Goal: Task Accomplishment & Management: Use online tool/utility

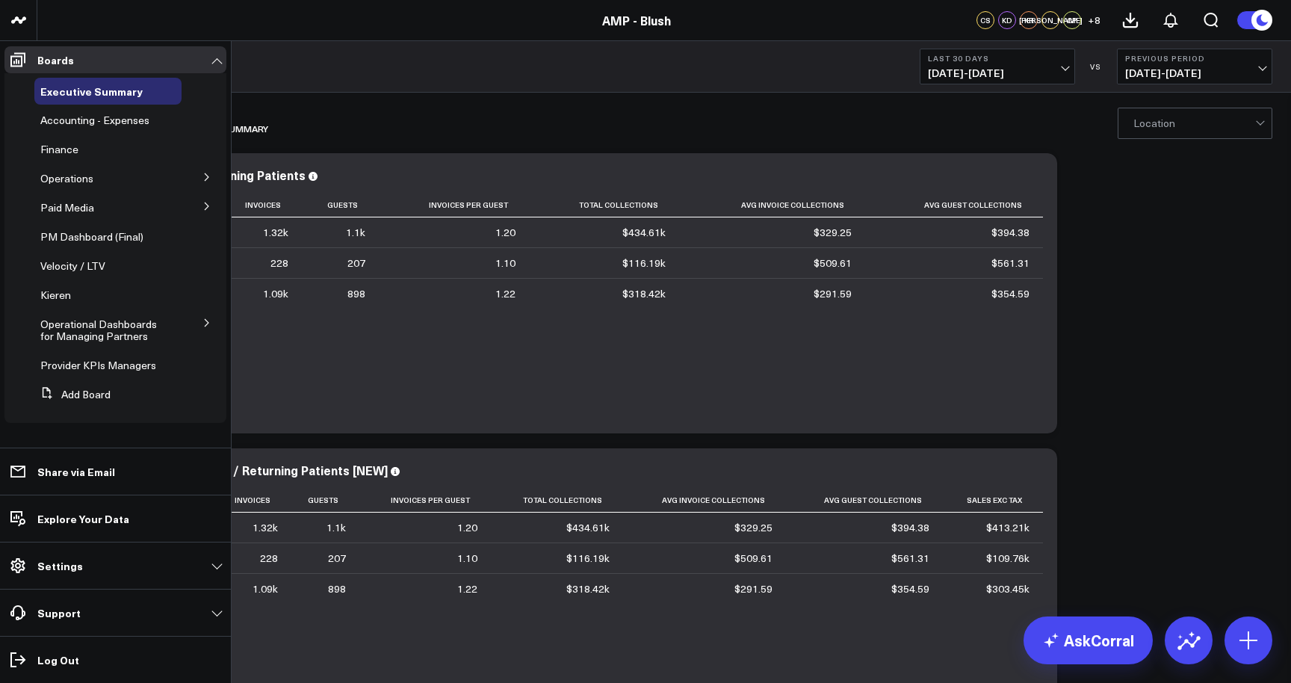
click at [202, 316] on button at bounding box center [207, 322] width 39 height 22
click at [126, 363] on span "KPI - Average Patient Ticket" at bounding box center [100, 369] width 102 height 26
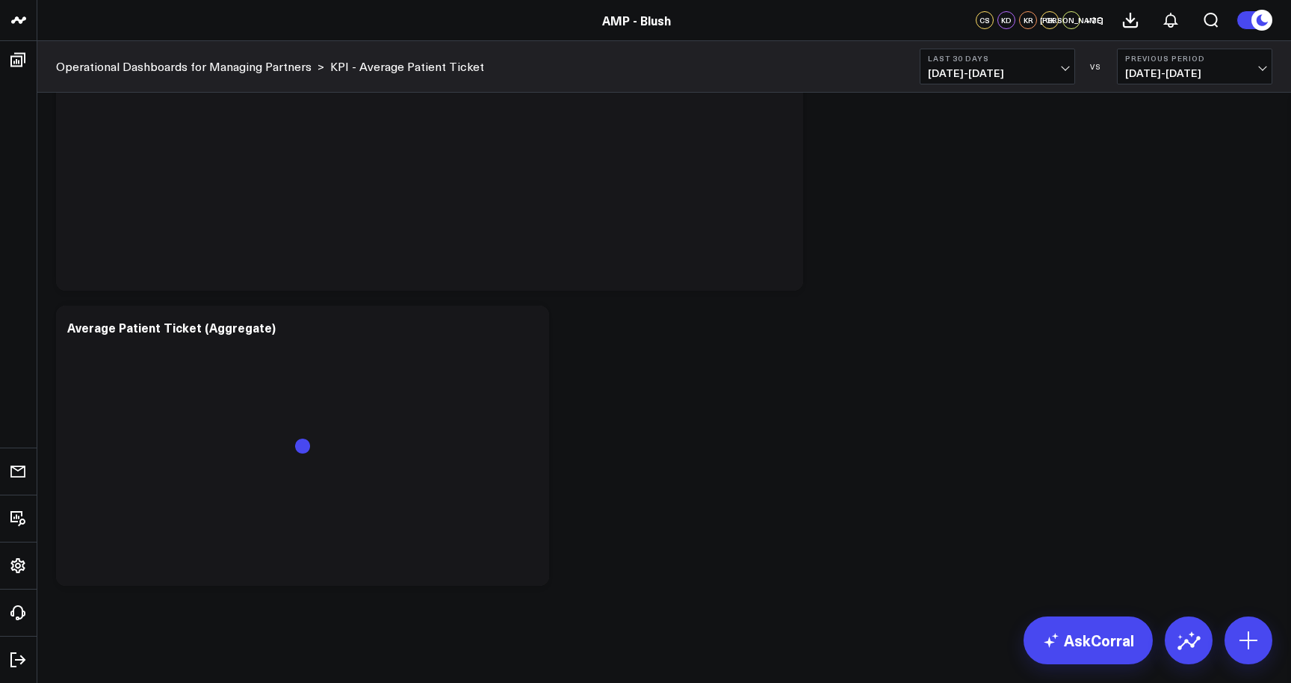
scroll to position [1046, 0]
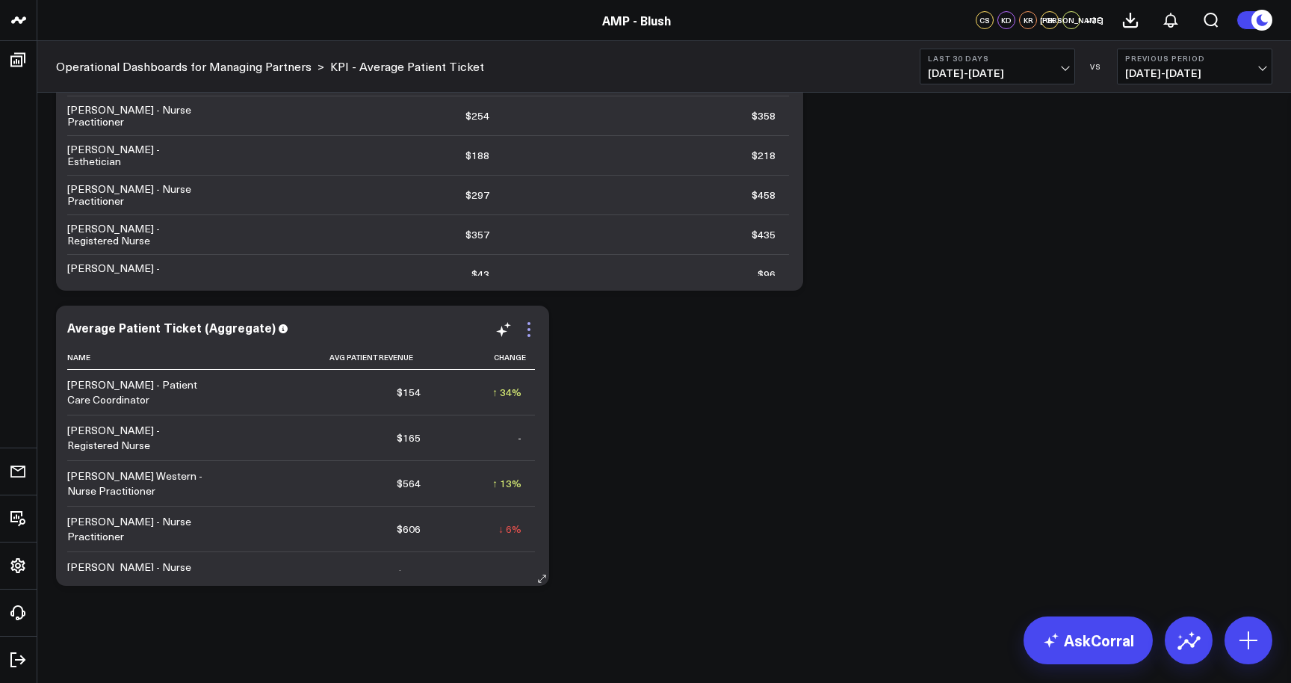
click at [530, 332] on icon at bounding box center [529, 330] width 18 height 18
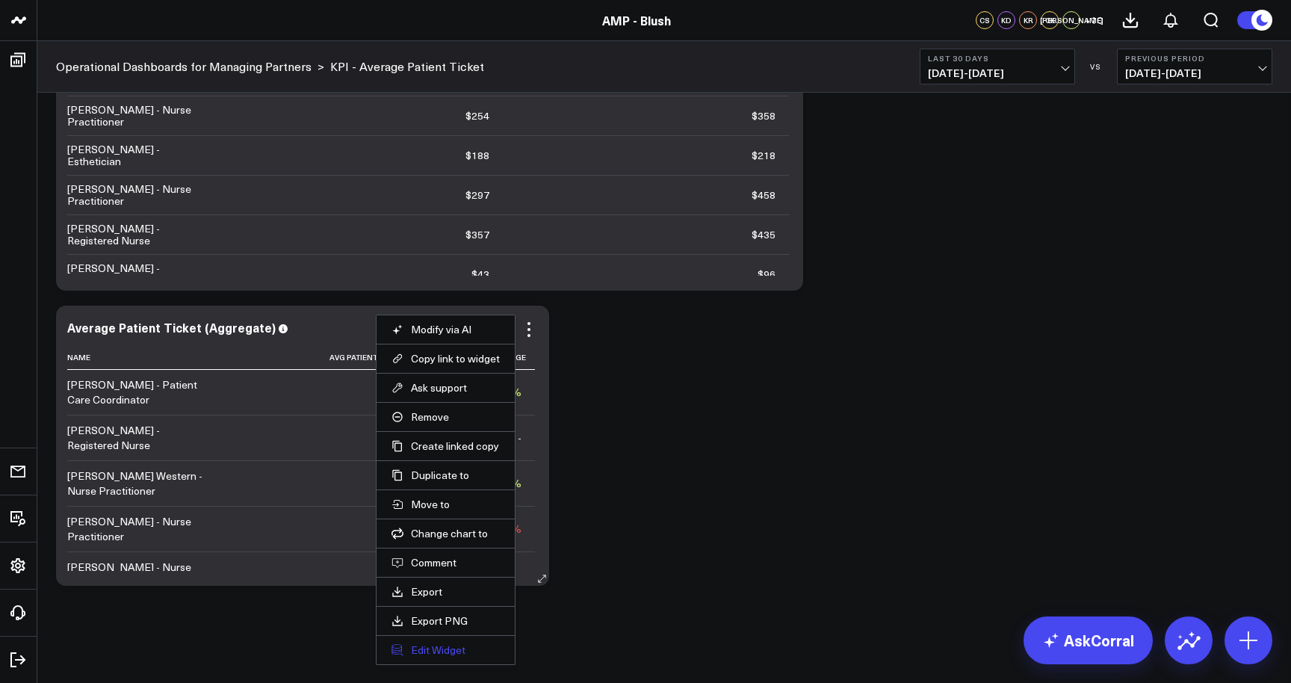
click at [472, 647] on button "Edit Widget" at bounding box center [446, 649] width 108 height 13
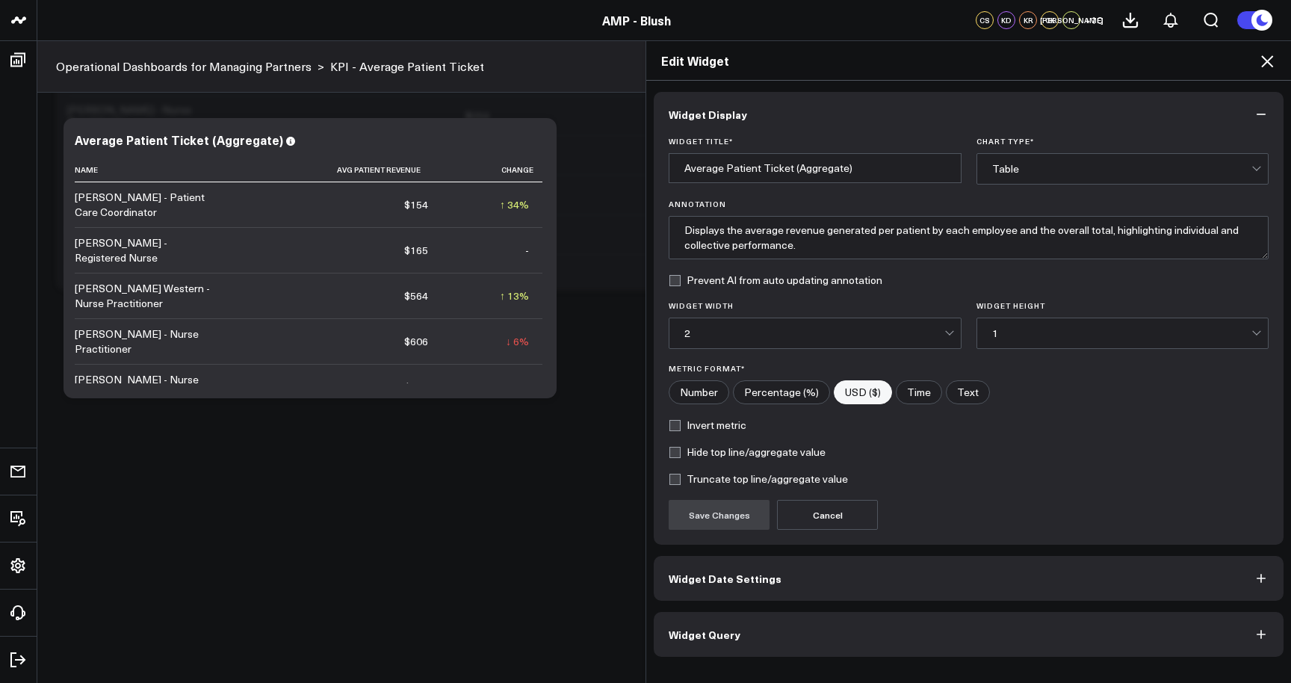
click at [865, 646] on button "Widget Query" at bounding box center [969, 634] width 630 height 45
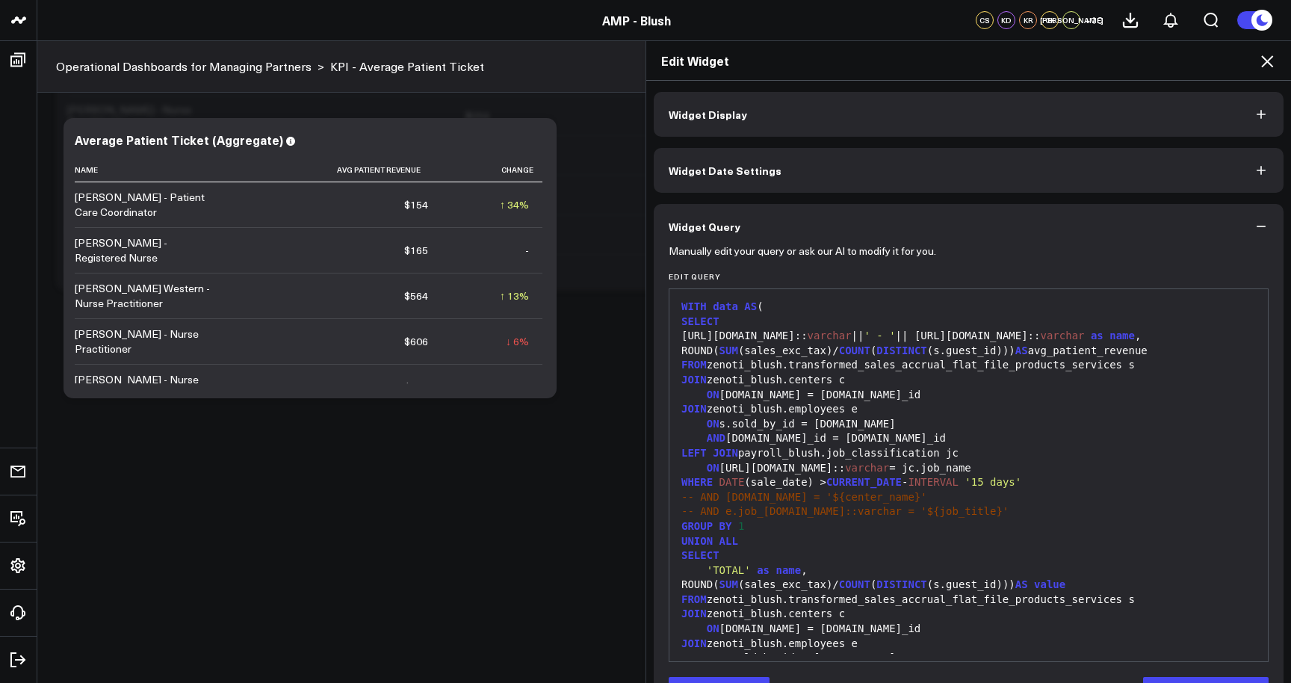
click at [870, 351] on span "COUNT" at bounding box center [854, 350] width 31 height 12
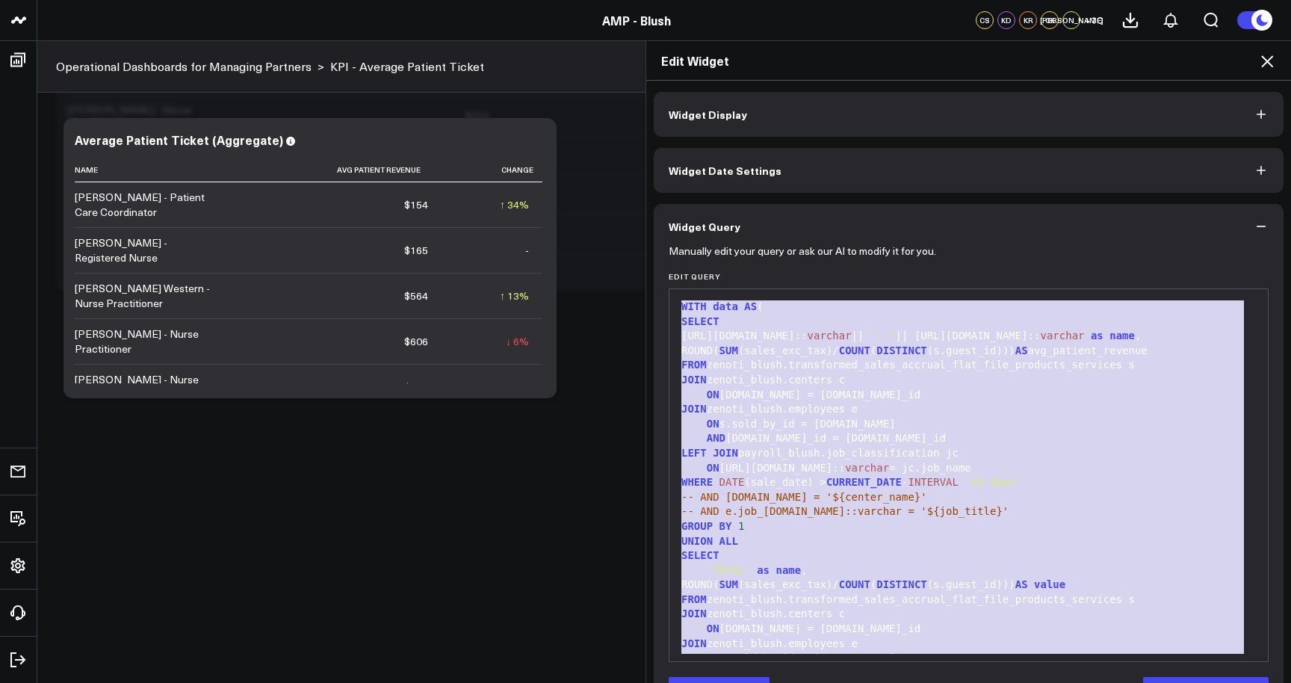
copy div "WITH data AS ( SELECT [URL][DOMAIN_NAME]:: varchar || ' - ' || [URL][DOMAIN_NAM…"
click at [1254, 225] on icon "button" at bounding box center [1261, 226] width 15 height 15
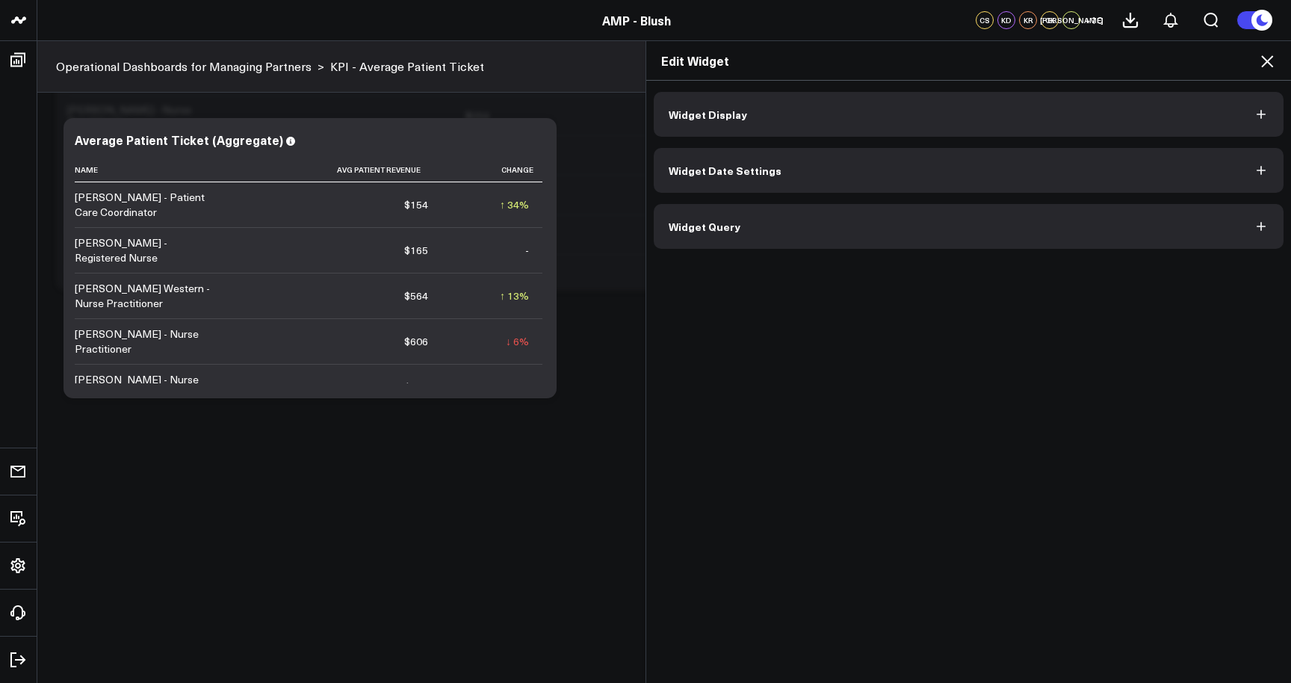
click at [1264, 61] on icon at bounding box center [1267, 61] width 18 height 18
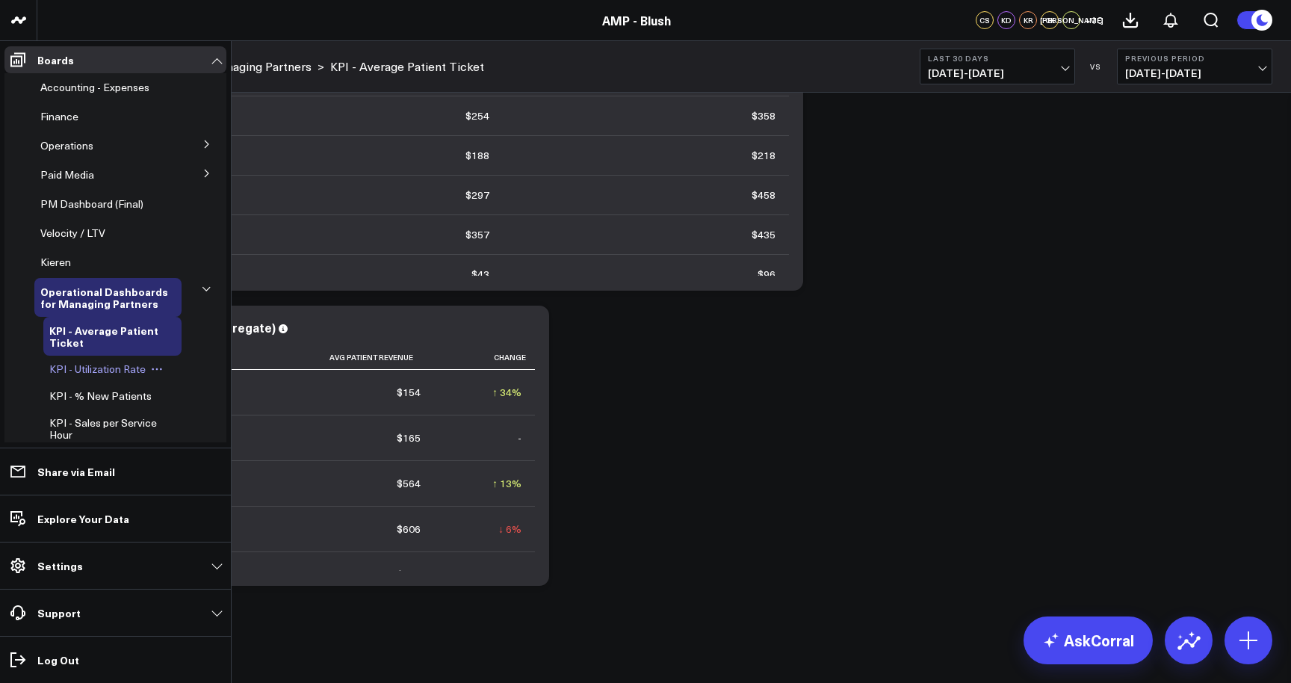
scroll to position [35, 0]
click at [108, 365] on span "KPI - Utilization Rate" at bounding box center [97, 366] width 96 height 14
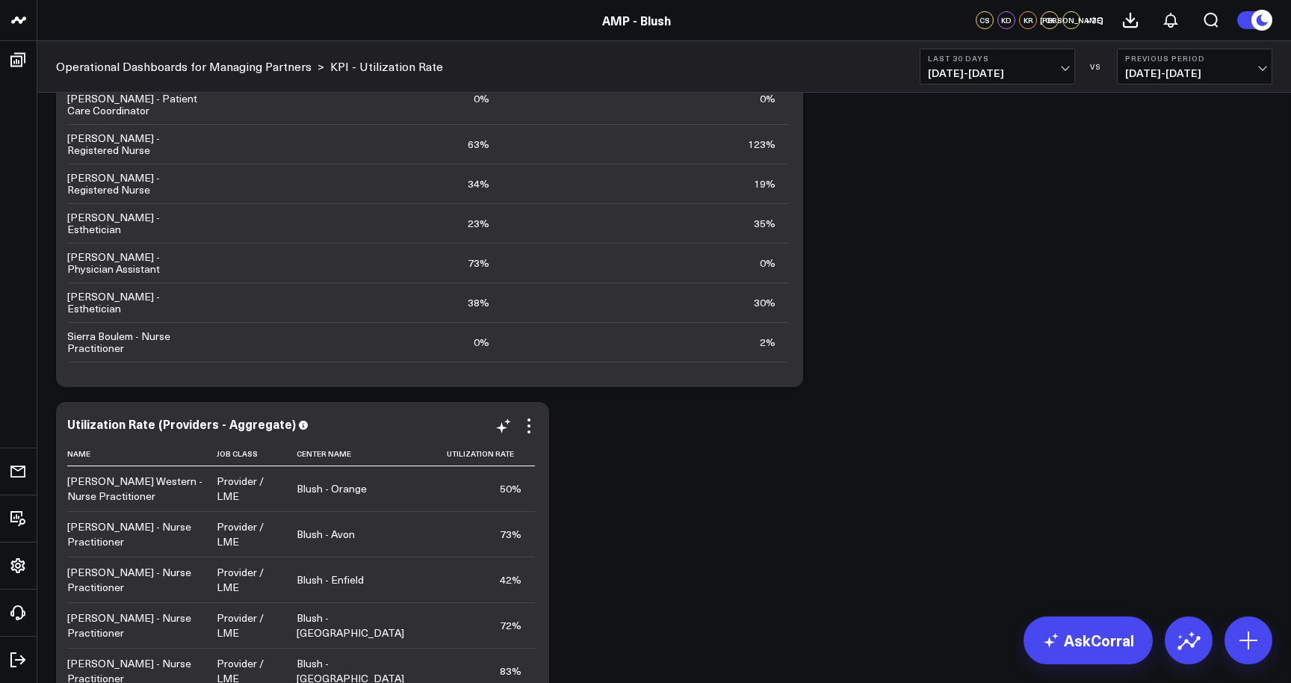
scroll to position [40, 0]
click at [531, 423] on icon at bounding box center [529, 426] width 18 height 18
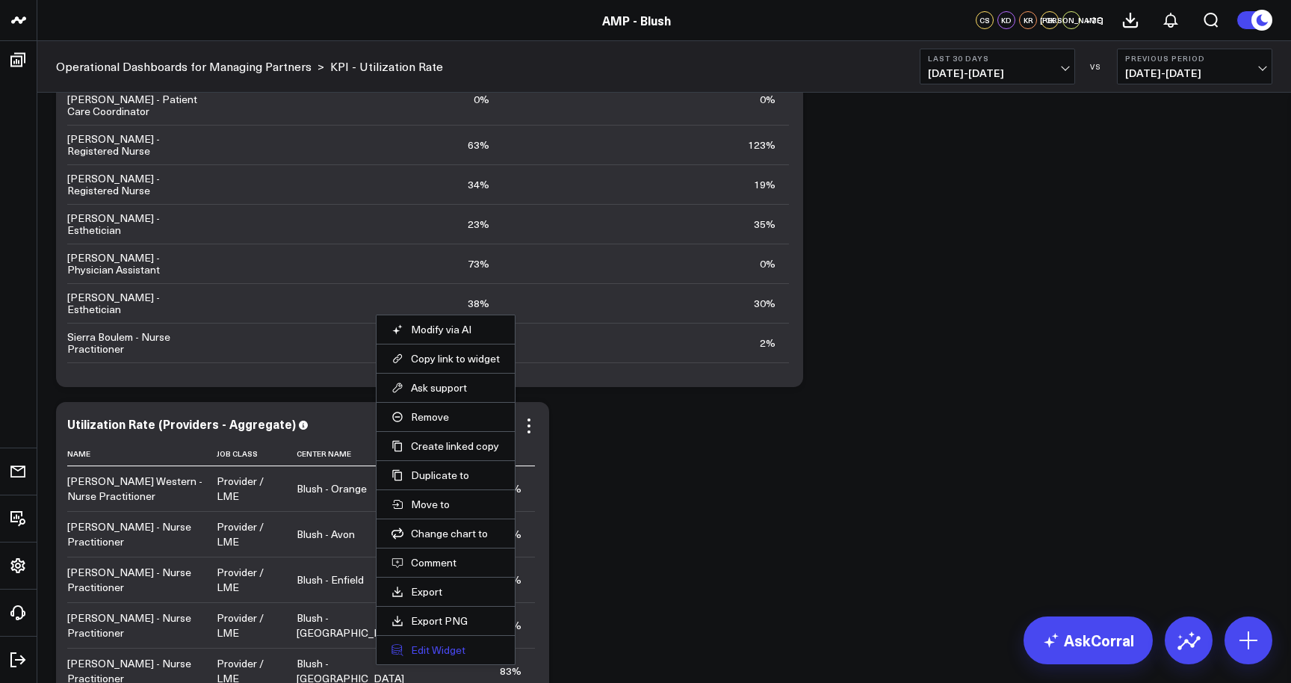
click at [456, 650] on button "Edit Widget" at bounding box center [446, 649] width 108 height 13
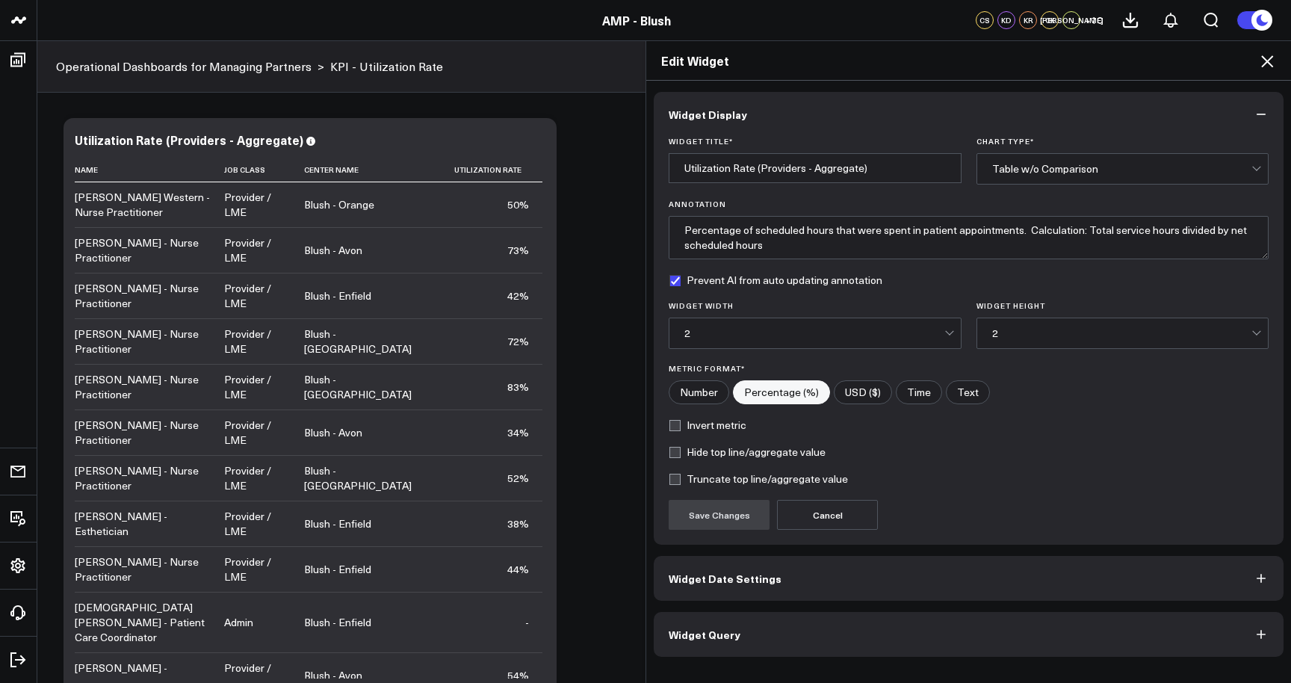
scroll to position [1341, 0]
click at [891, 628] on button "Widget Query" at bounding box center [969, 634] width 630 height 45
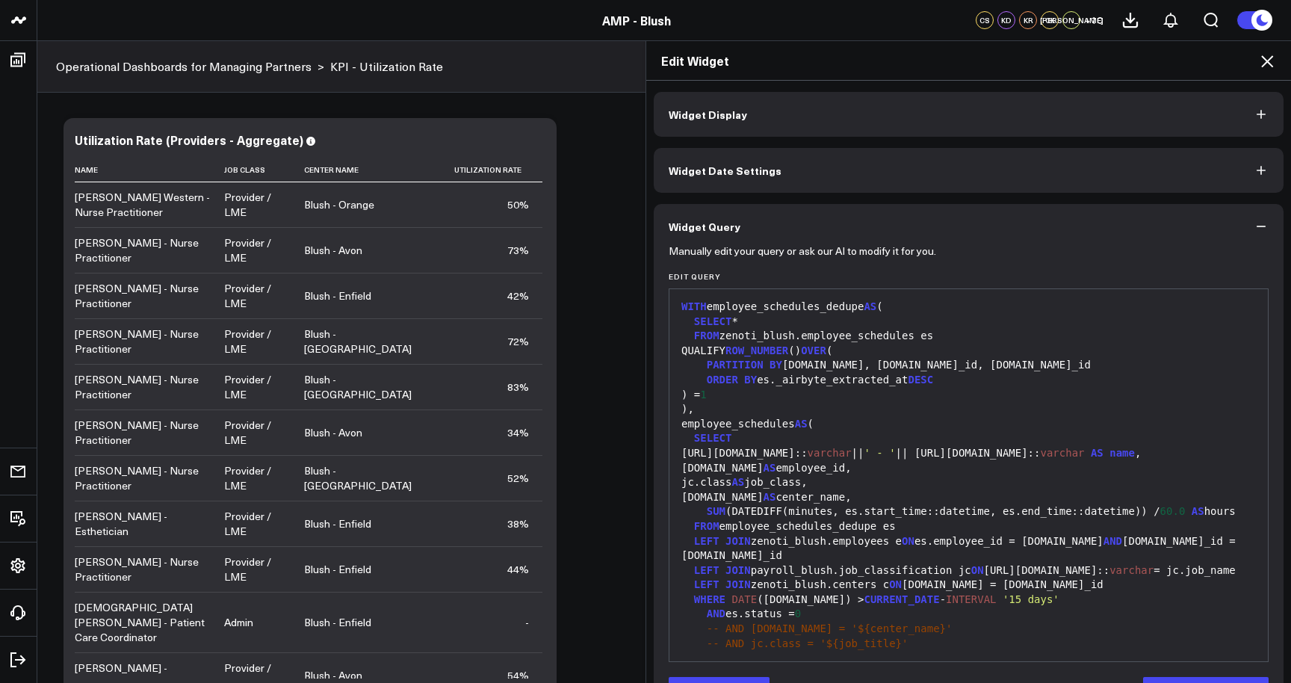
click at [876, 306] on span "AS" at bounding box center [870, 306] width 13 height 12
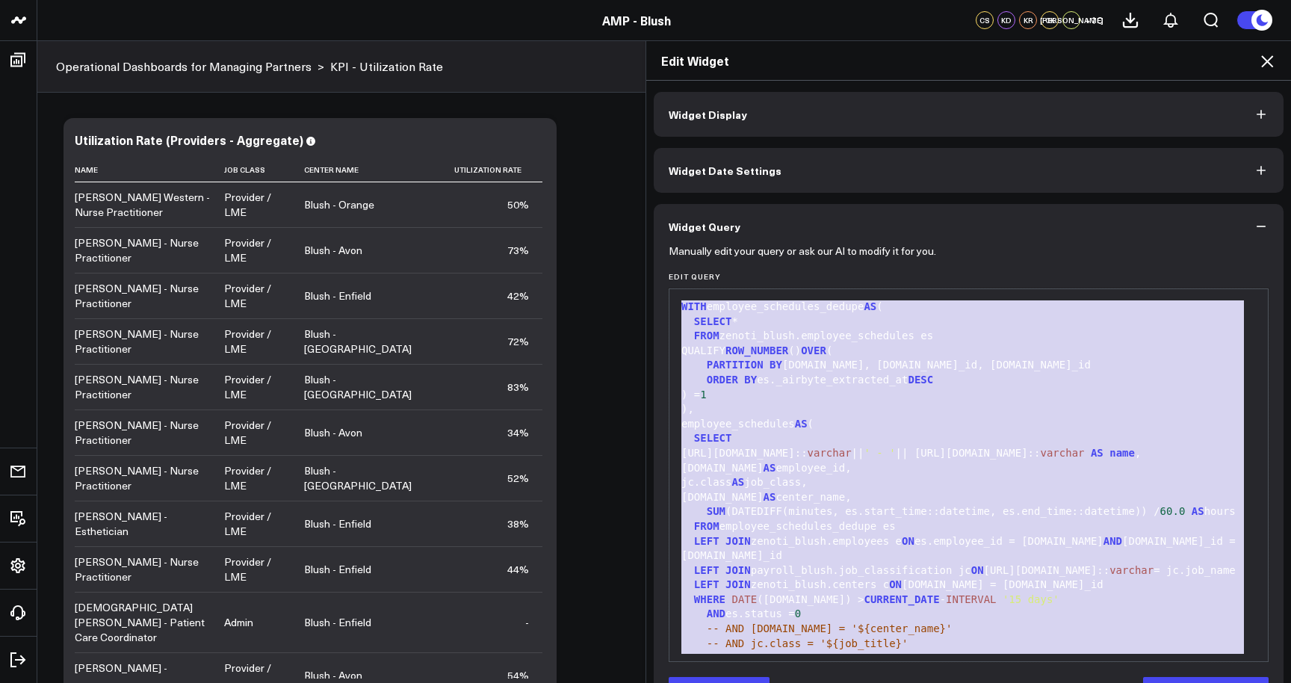
copy div "WITH employee_schedules_dedupe AS ( SELECT * FROM zenoti_blush.employee_schedul…"
click at [1274, 55] on icon at bounding box center [1267, 61] width 18 height 18
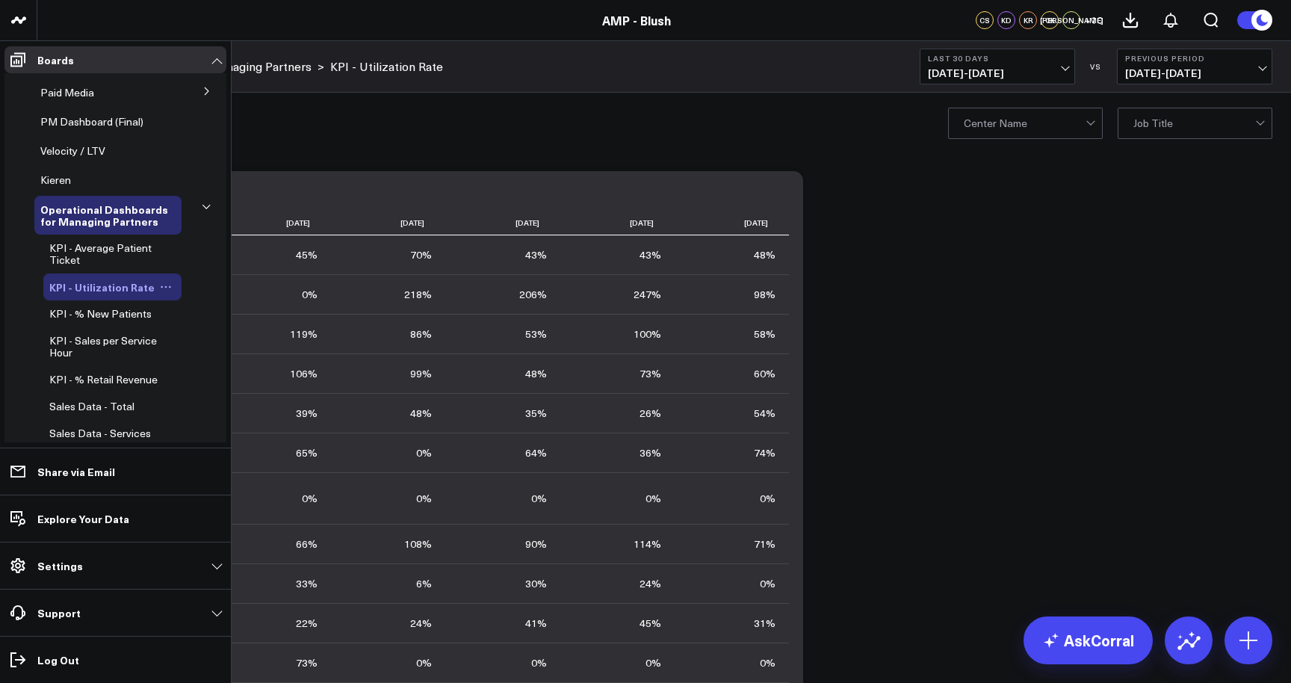
scroll to position [118, 0]
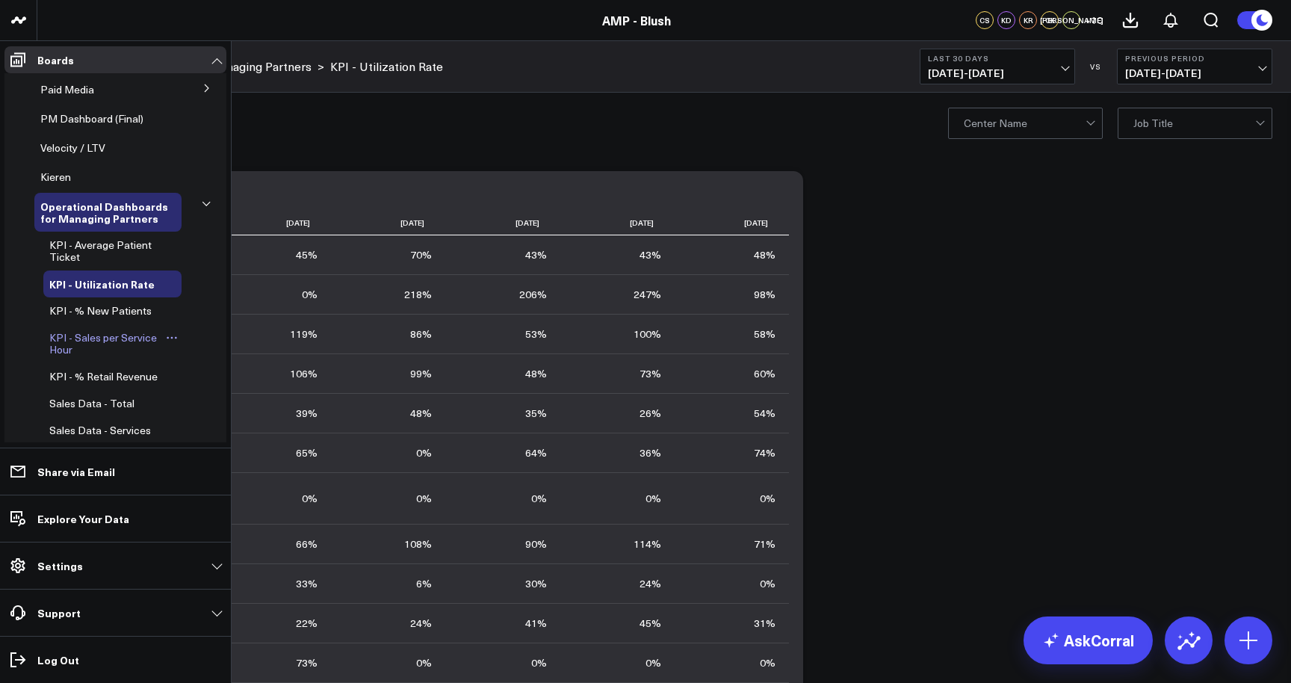
click at [113, 336] on span "KPI - Sales per Service Hour" at bounding box center [103, 343] width 108 height 26
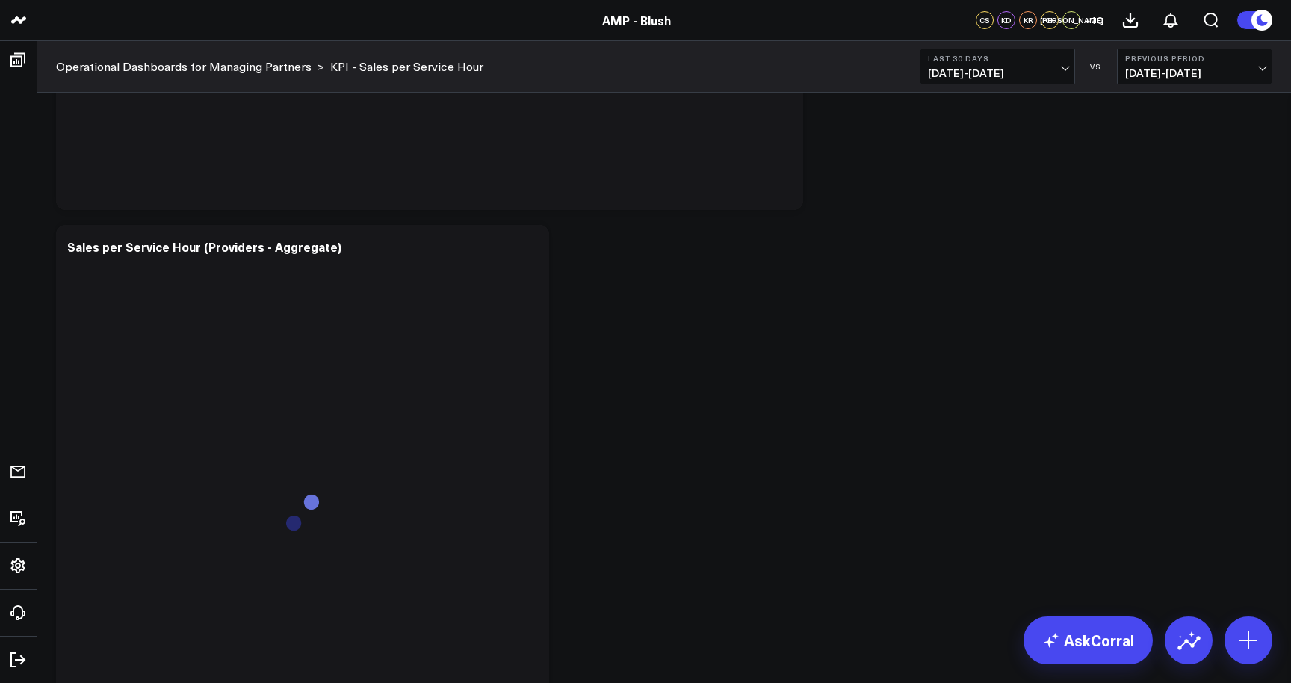
scroll to position [1119, 0]
click at [532, 257] on icon at bounding box center [529, 256] width 18 height 18
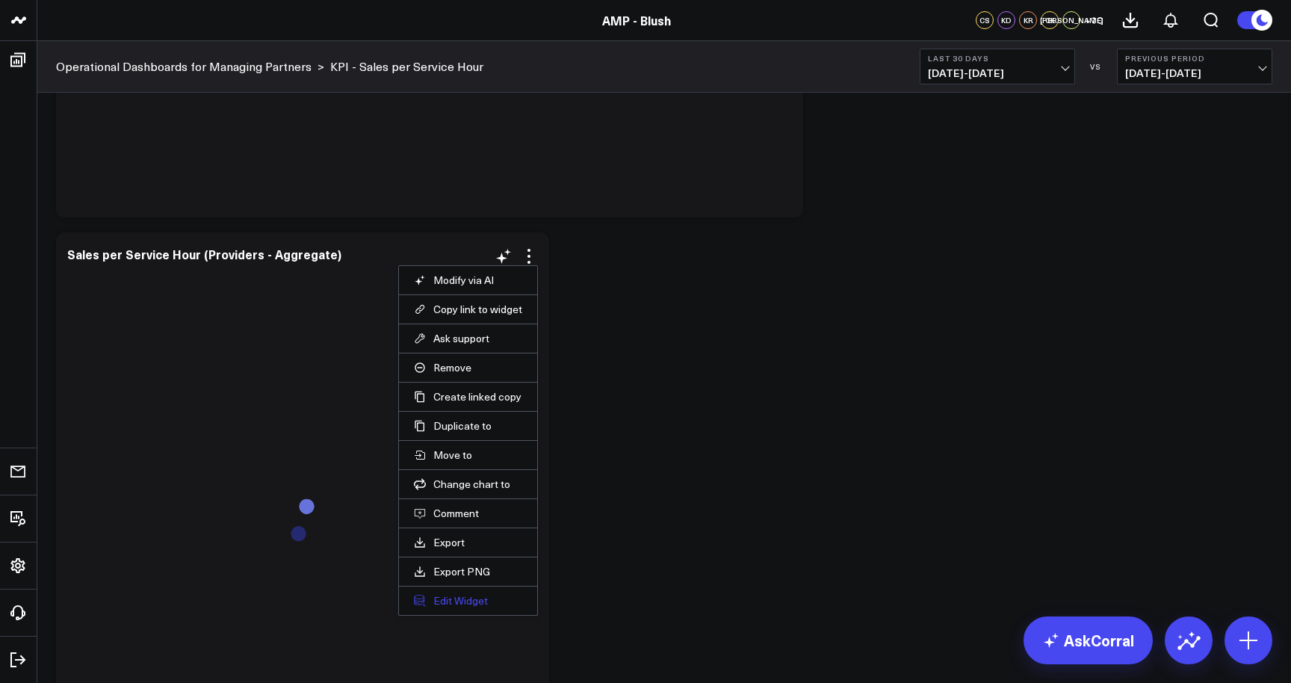
click at [474, 598] on button "Edit Widget" at bounding box center [468, 600] width 108 height 13
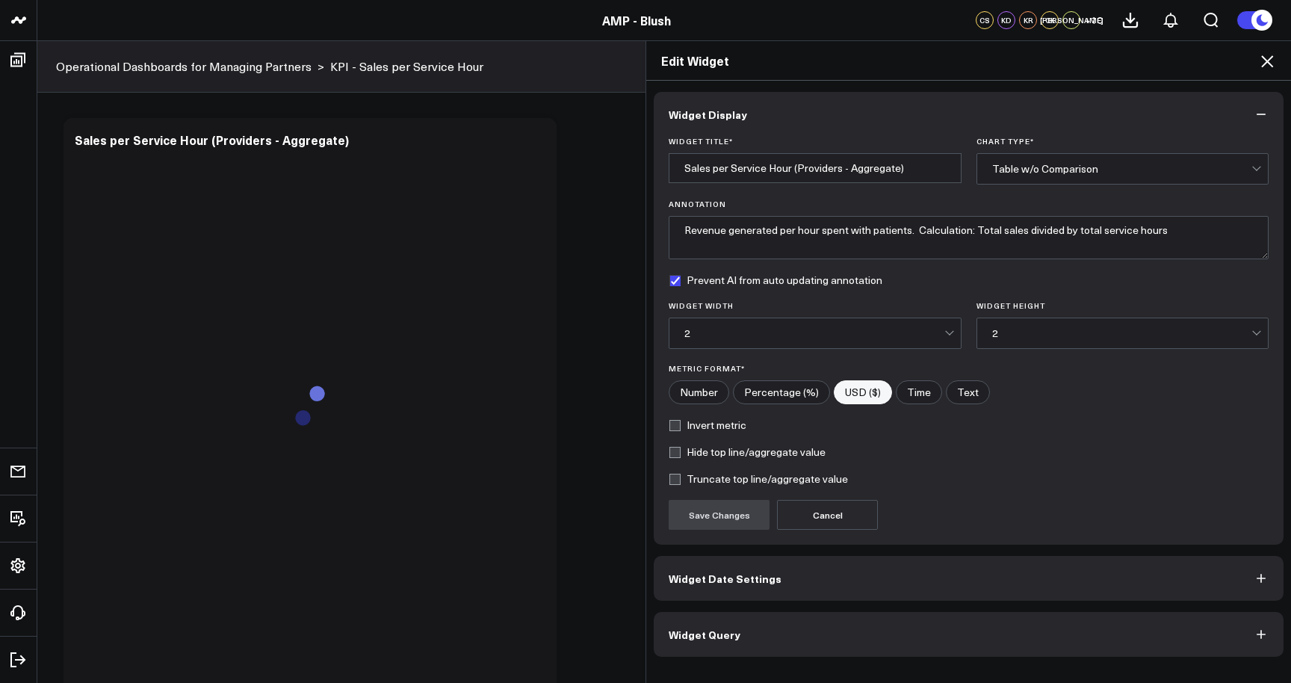
scroll to position [1341, 0]
click at [801, 631] on button "Widget Query" at bounding box center [969, 634] width 630 height 45
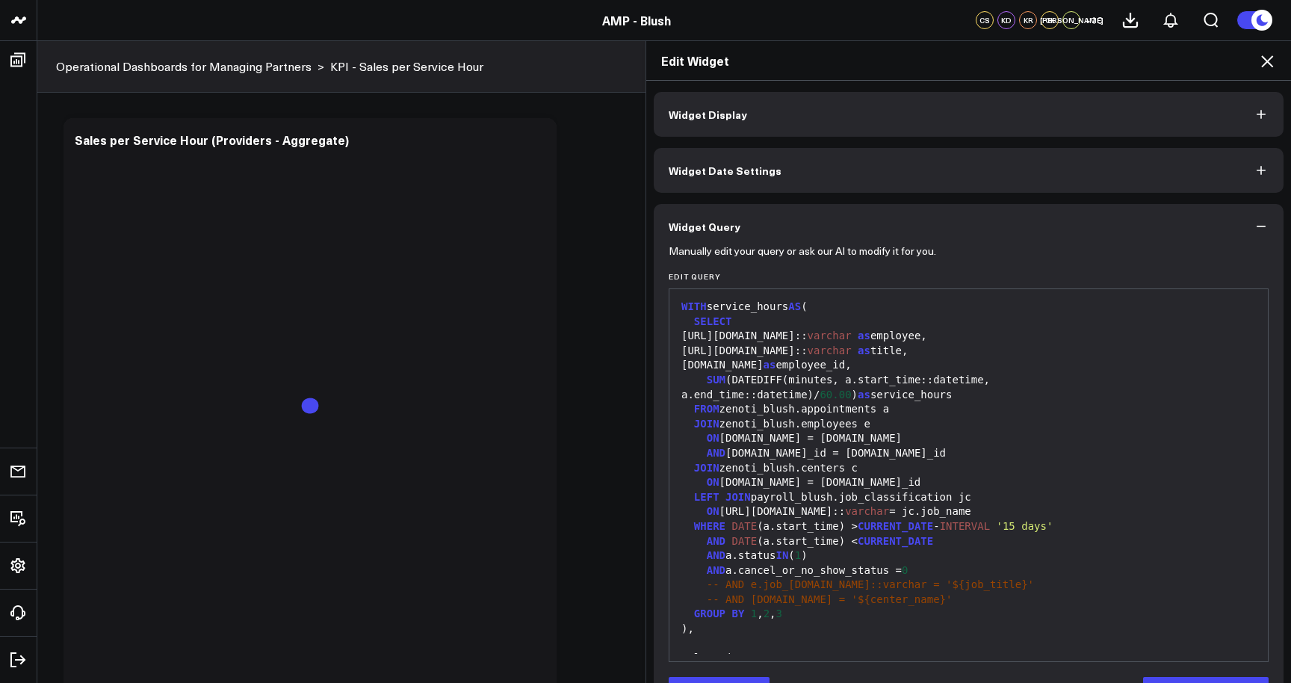
click at [777, 366] on div "[DOMAIN_NAME] as employee_id," at bounding box center [969, 365] width 584 height 15
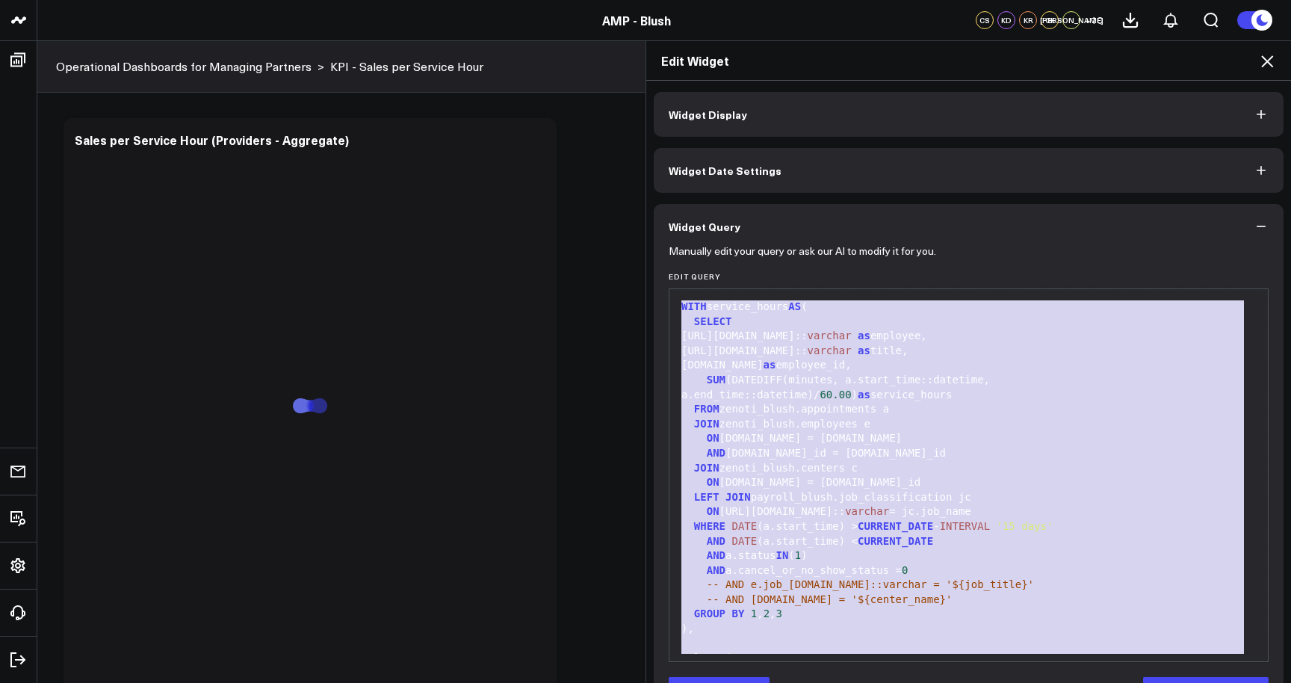
copy div "WITH service_hours AS ( SELECT [URL][DOMAIN_NAME]:: [PERSON_NAME] as employee, …"
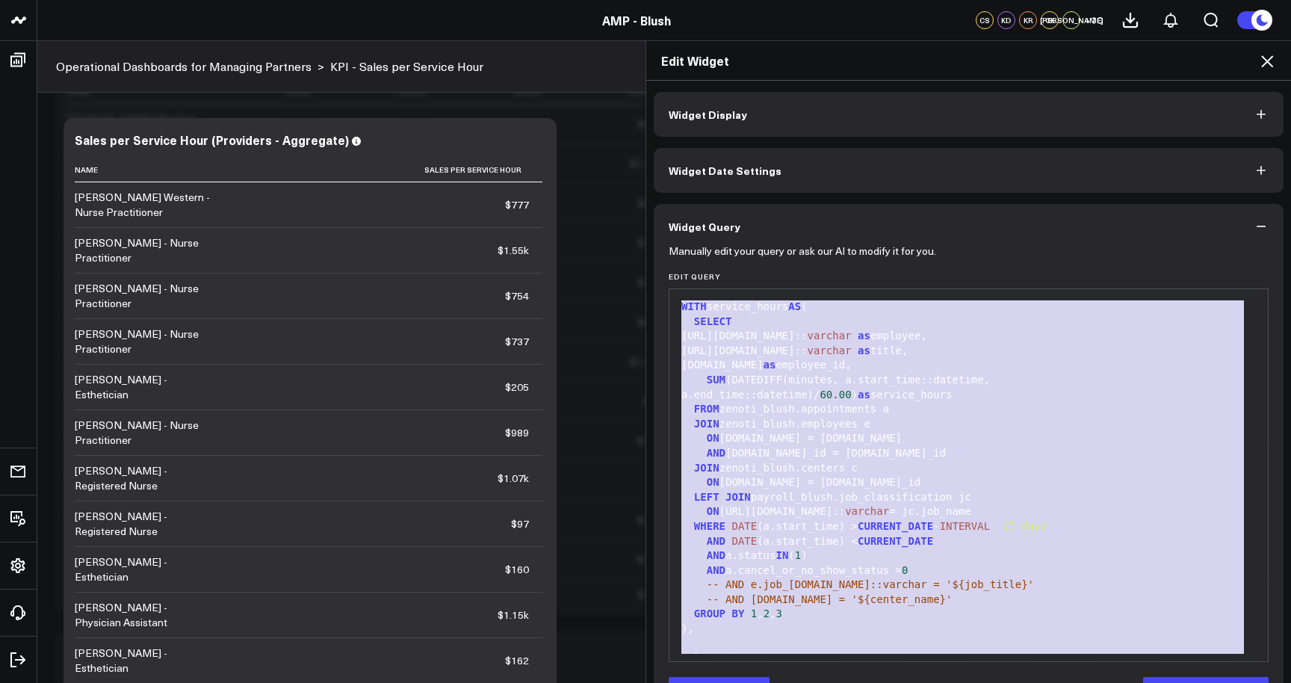
scroll to position [126, 0]
click at [1270, 67] on icon at bounding box center [1267, 61] width 18 height 18
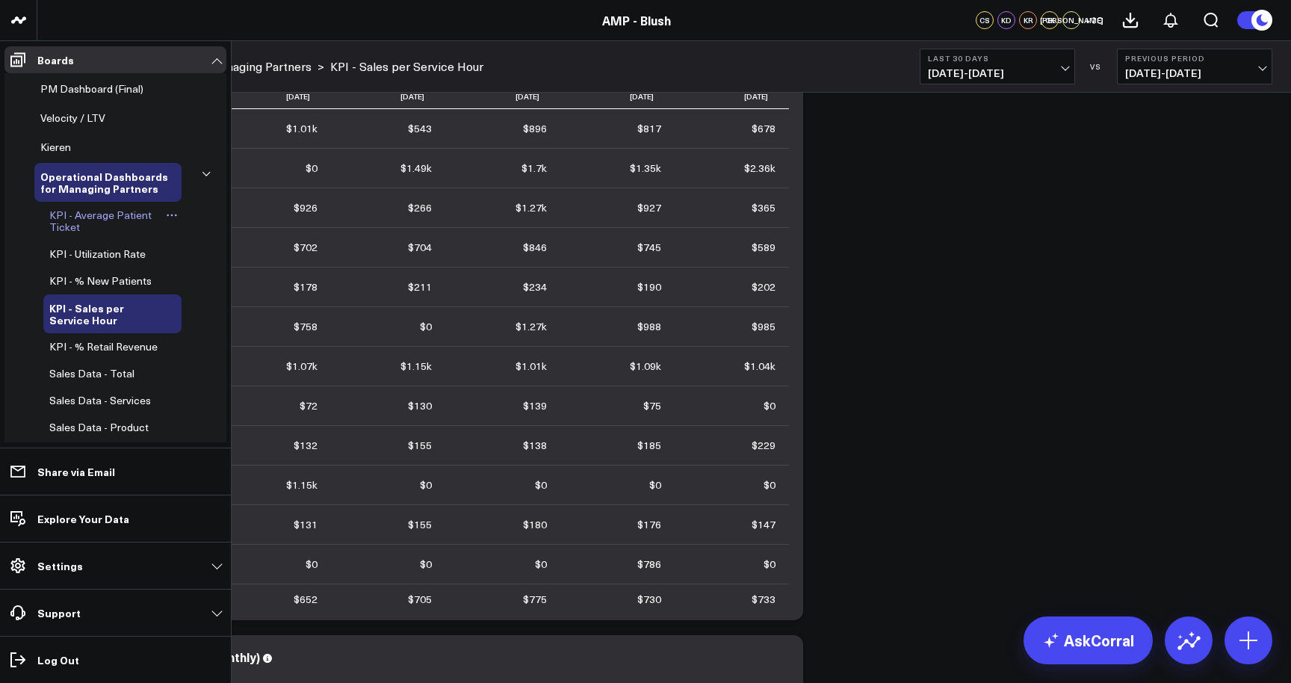
scroll to position [151, 0]
click at [111, 274] on span "KPI - % New Patients" at bounding box center [100, 277] width 102 height 14
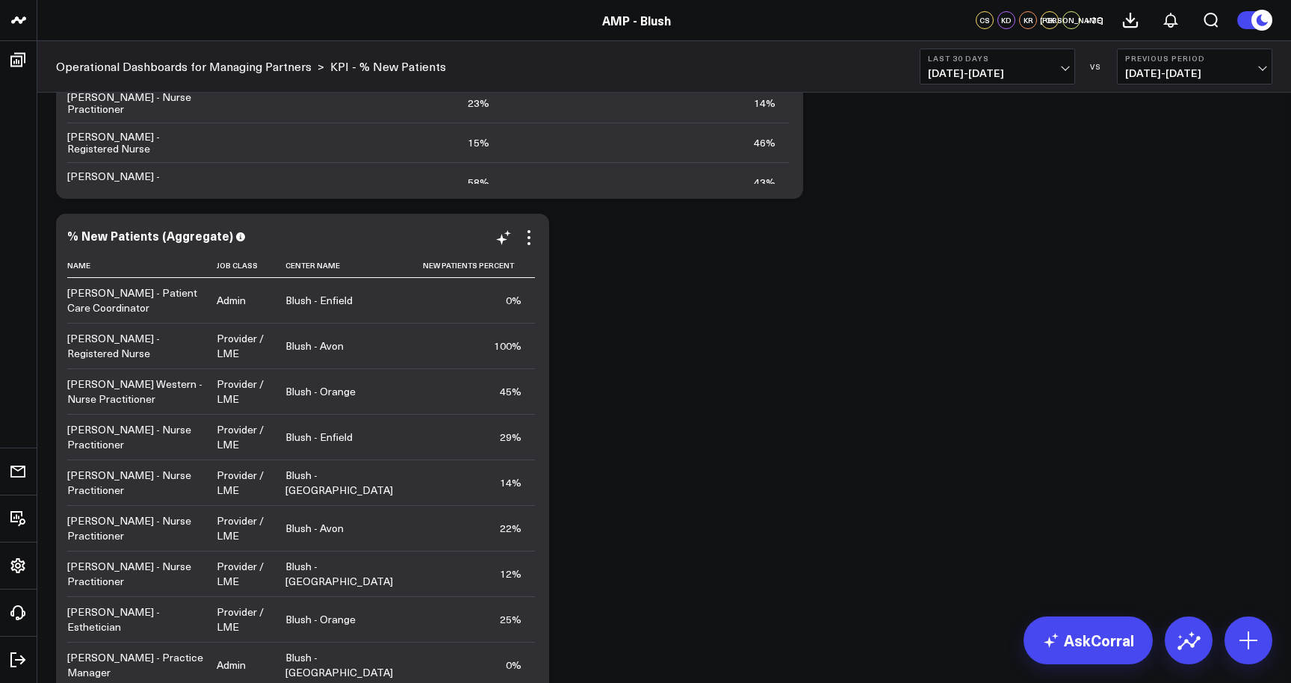
scroll to position [1118, 0]
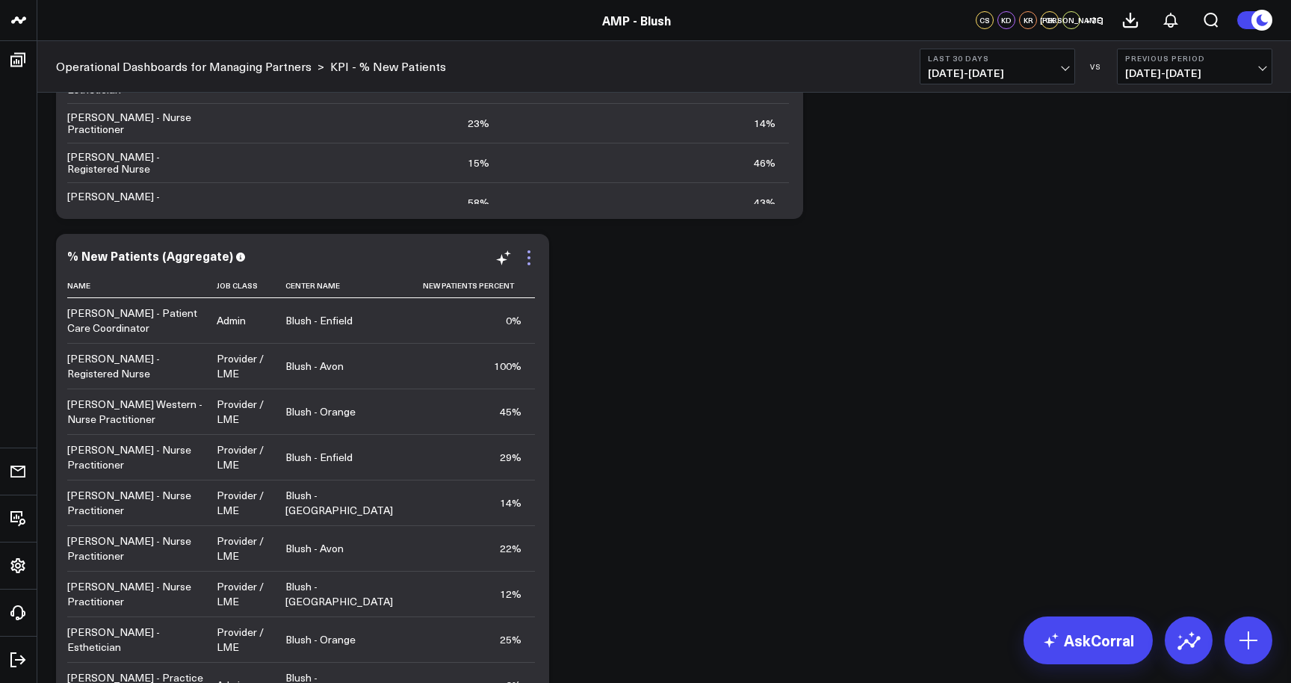
click at [530, 257] on icon at bounding box center [528, 257] width 3 height 3
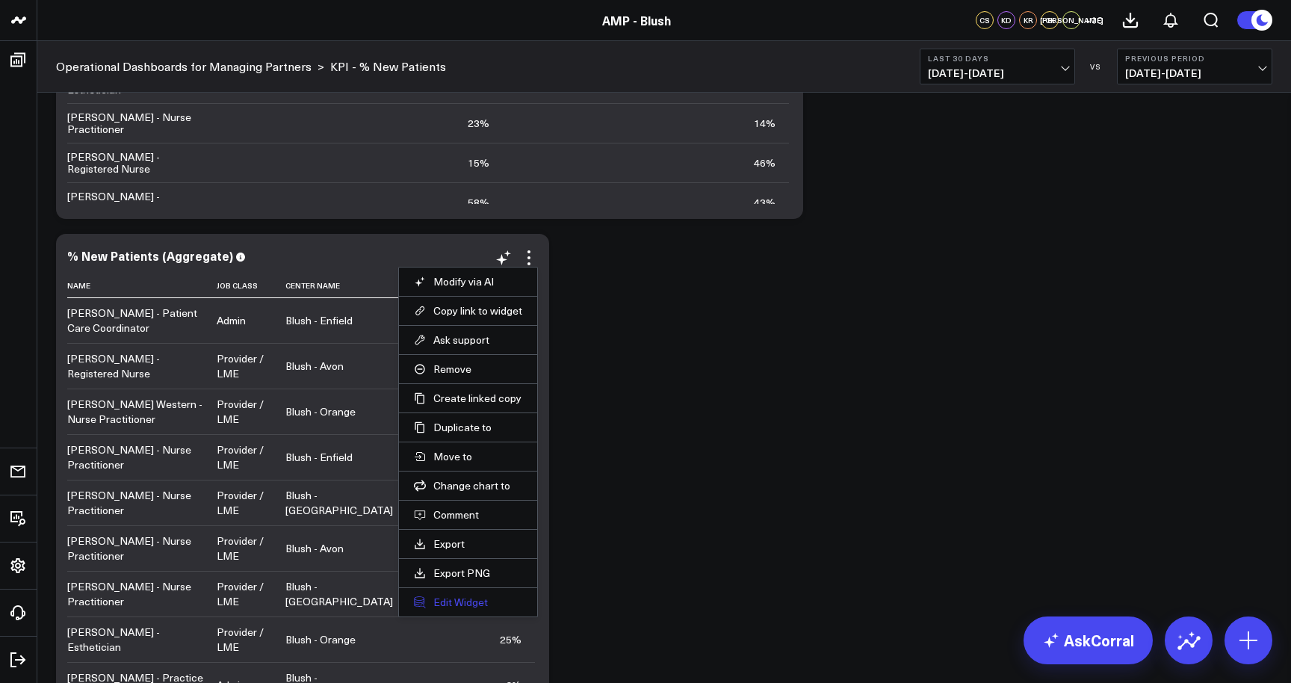
click at [465, 600] on button "Edit Widget" at bounding box center [468, 601] width 108 height 13
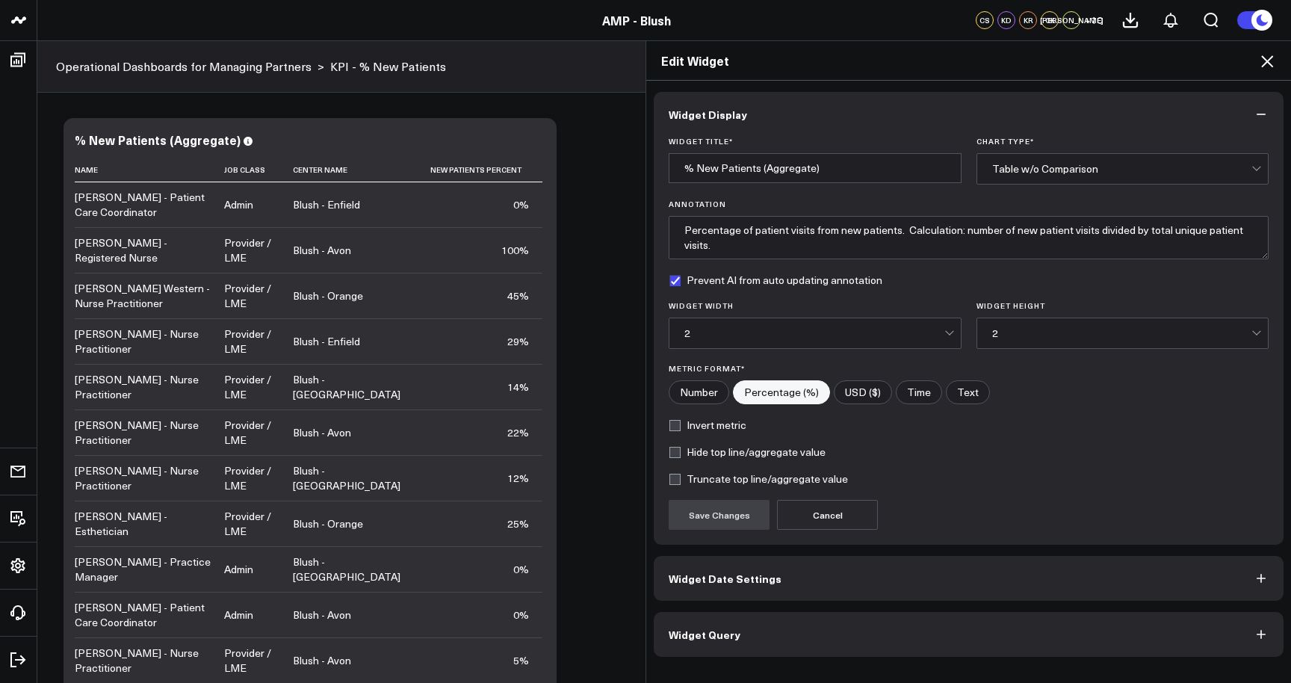
scroll to position [1341, 0]
click at [835, 633] on button "Widget Query" at bounding box center [969, 634] width 630 height 45
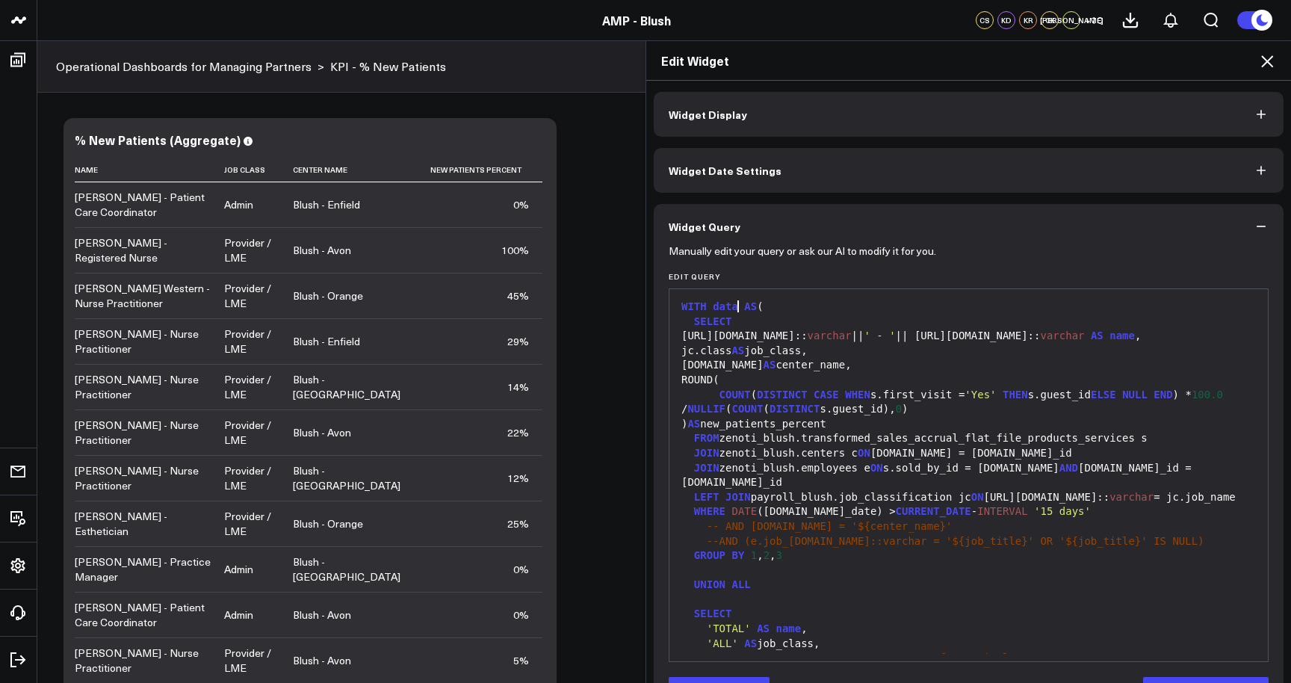
click at [741, 303] on div "WITH data AS (" at bounding box center [969, 307] width 584 height 15
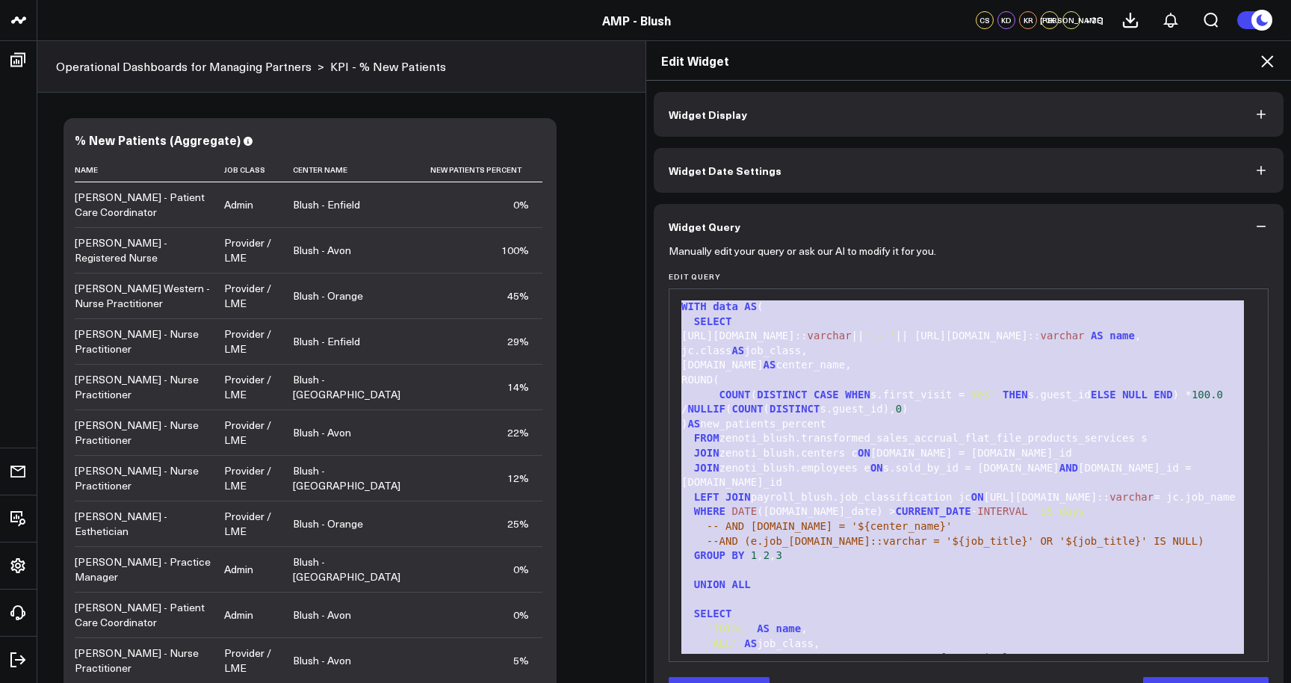
copy div "WITH data AS ( SELECT [URL][DOMAIN_NAME]:: varchar || ' - ' || [URL][DOMAIN_NAM…"
click at [24, 53] on div "Edit Widget Widget Display Widget Date Settings Widget Query Manually edit your…" at bounding box center [645, 361] width 1291 height 643
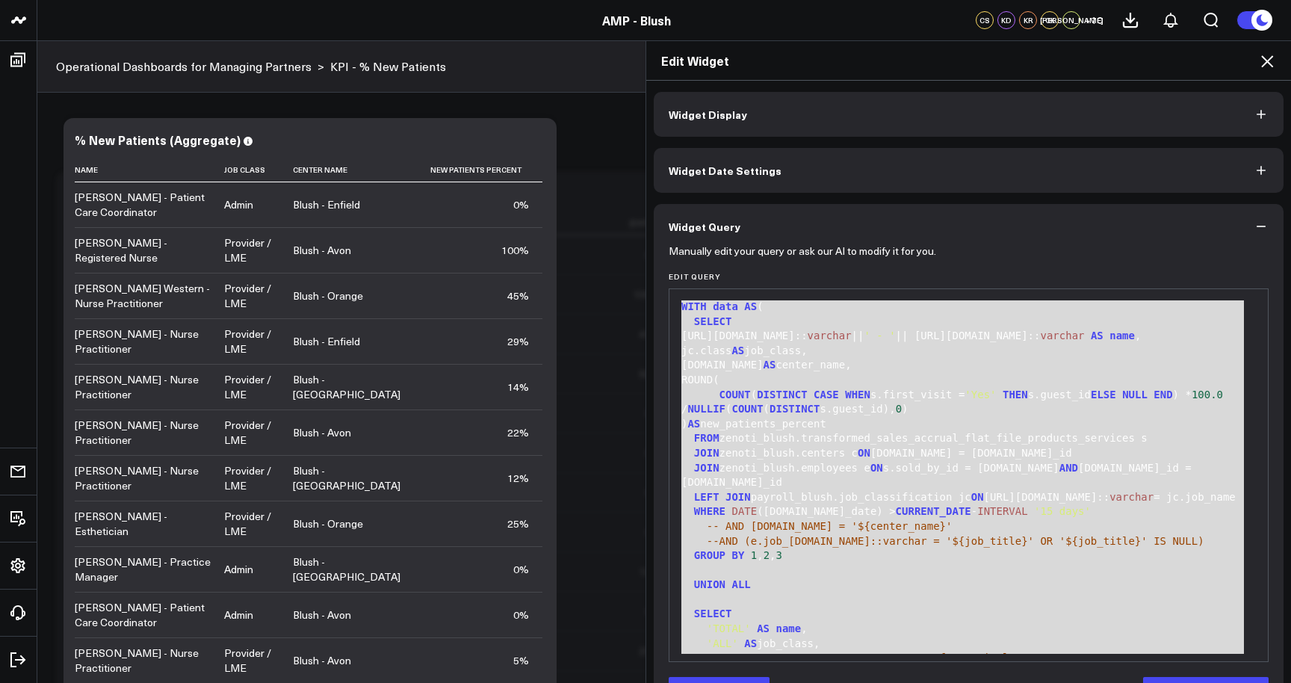
click at [17, 61] on div "Edit Widget Widget Display Widget Date Settings Widget Query Manually edit your…" at bounding box center [645, 361] width 1291 height 643
click at [1278, 58] on div "Edit Widget" at bounding box center [968, 61] width 645 height 40
click at [1262, 64] on icon at bounding box center [1267, 61] width 18 height 18
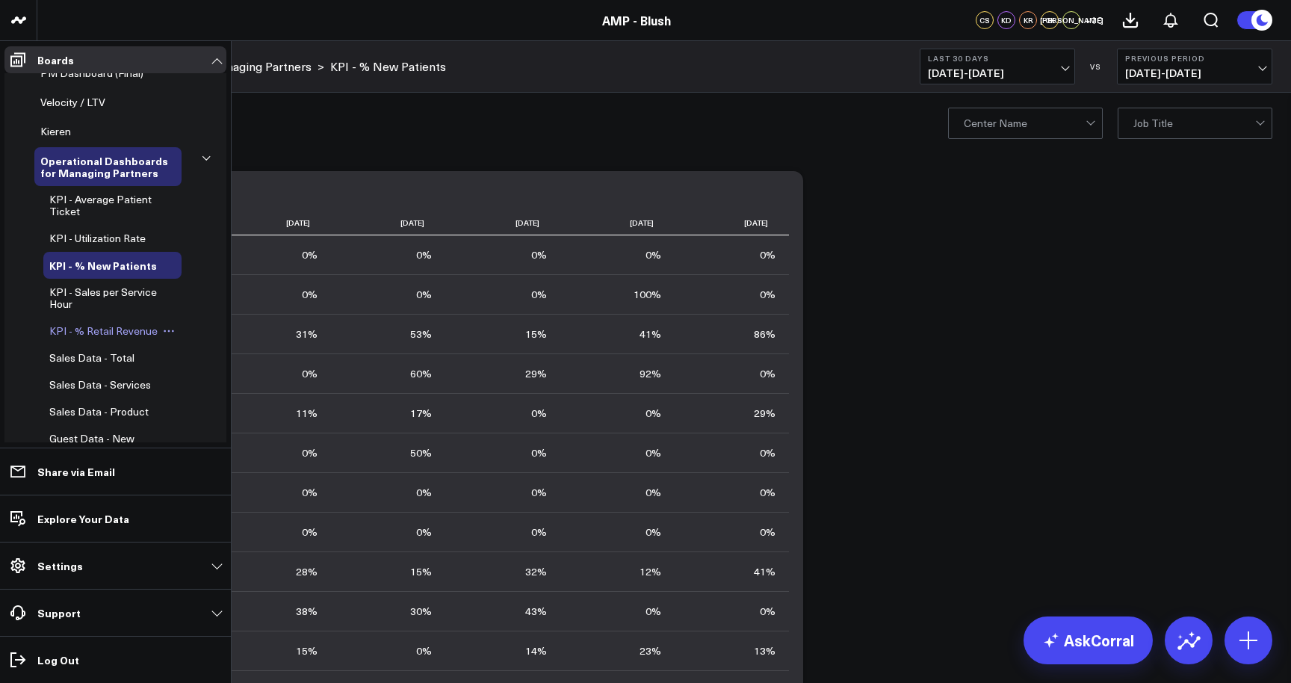
scroll to position [166, 0]
click at [97, 324] on span "KPI - % Retail Revenue" at bounding box center [103, 328] width 108 height 14
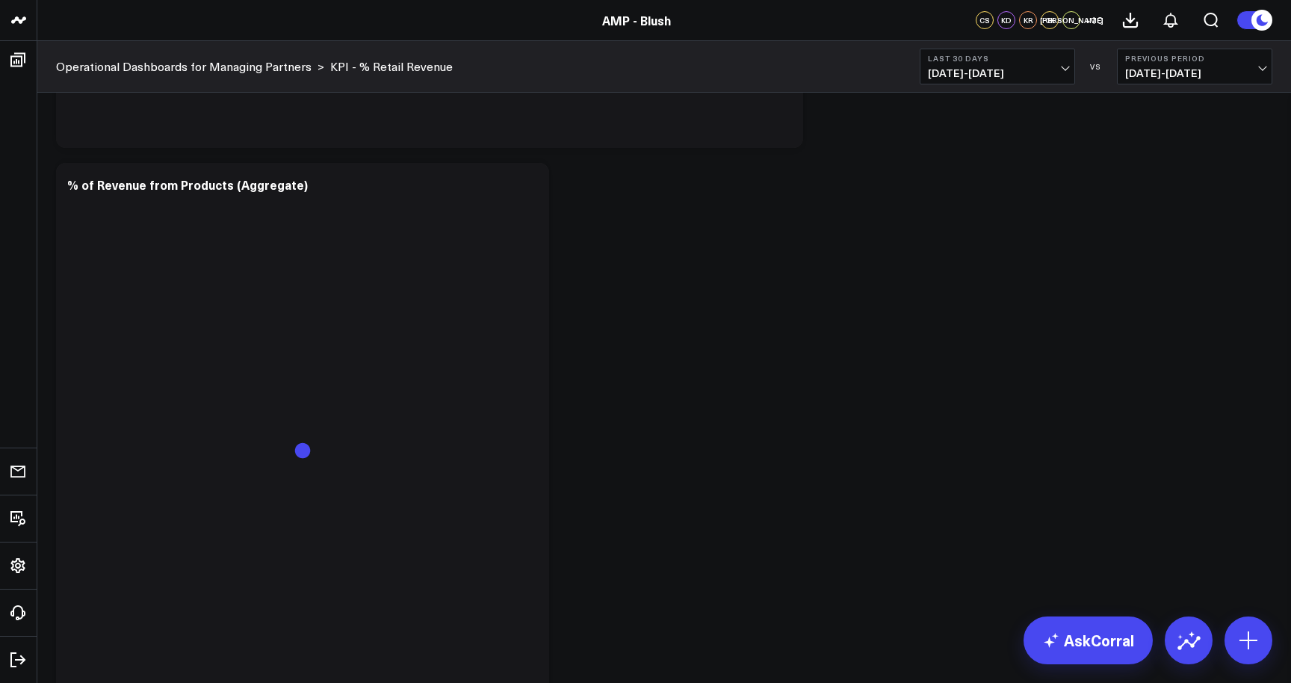
scroll to position [1103, 0]
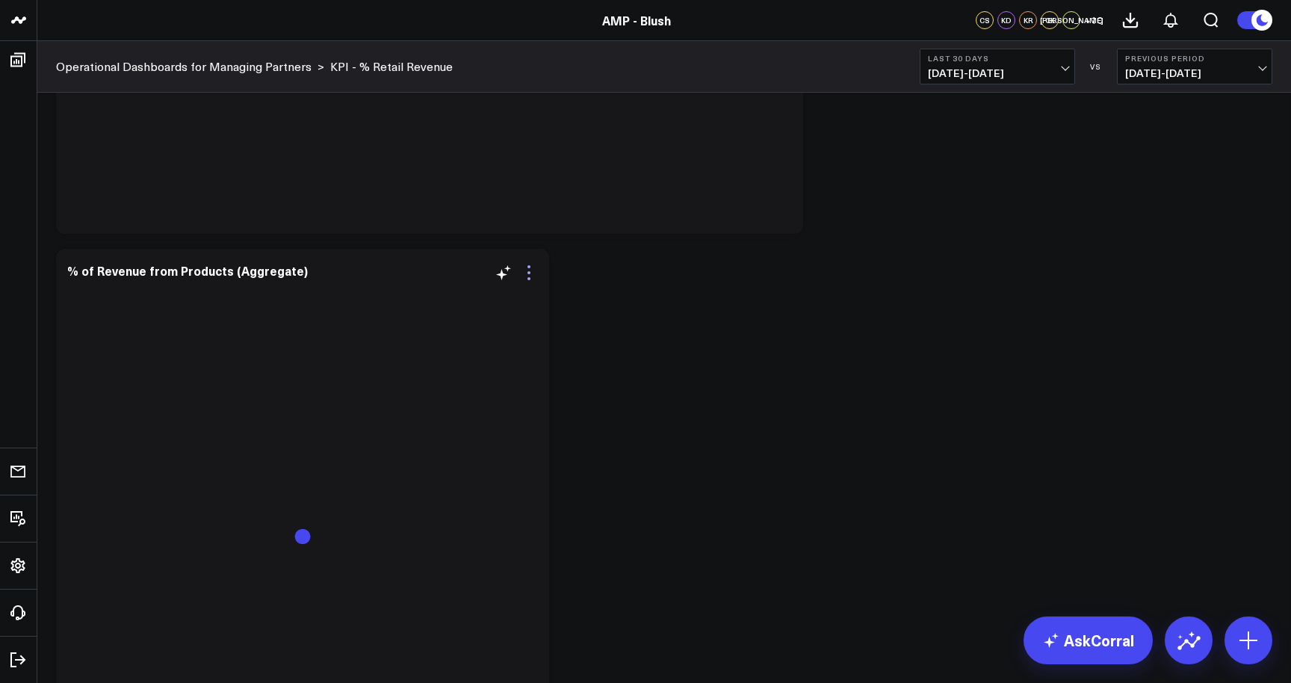
click at [530, 274] on icon at bounding box center [529, 273] width 18 height 18
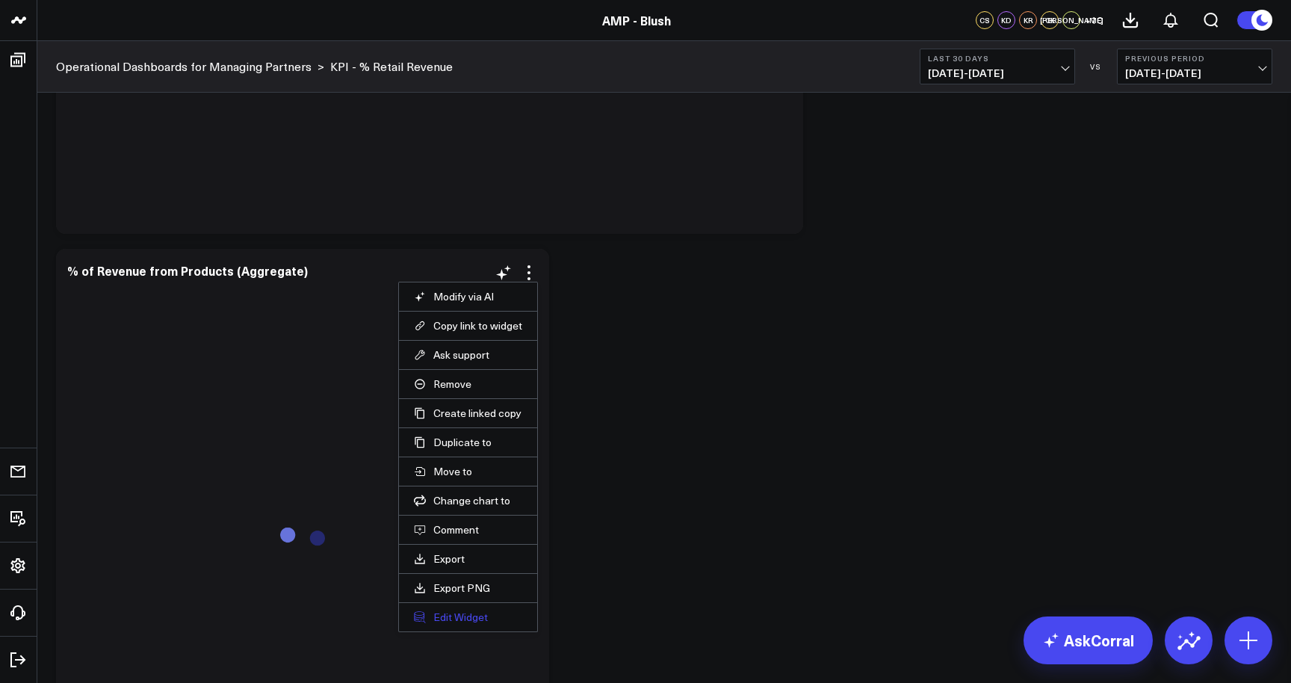
click at [475, 616] on button "Edit Widget" at bounding box center [468, 616] width 108 height 13
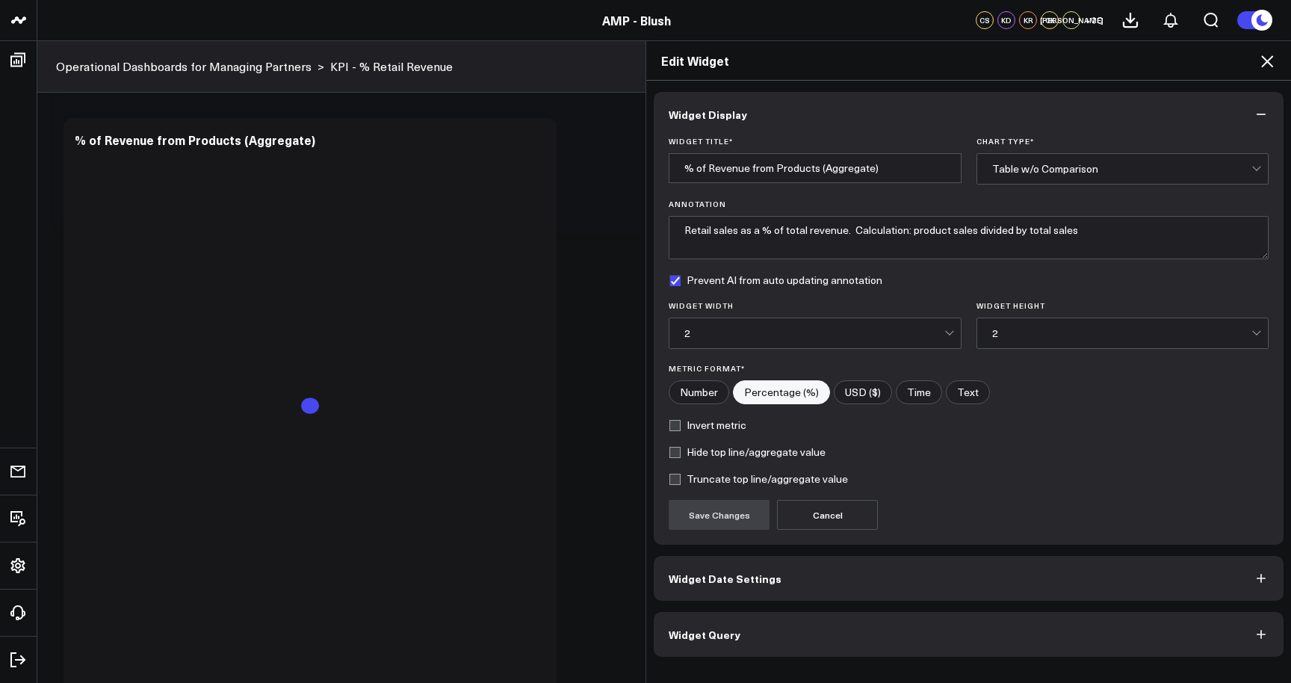
click at [901, 634] on button "Widget Query" at bounding box center [969, 634] width 630 height 45
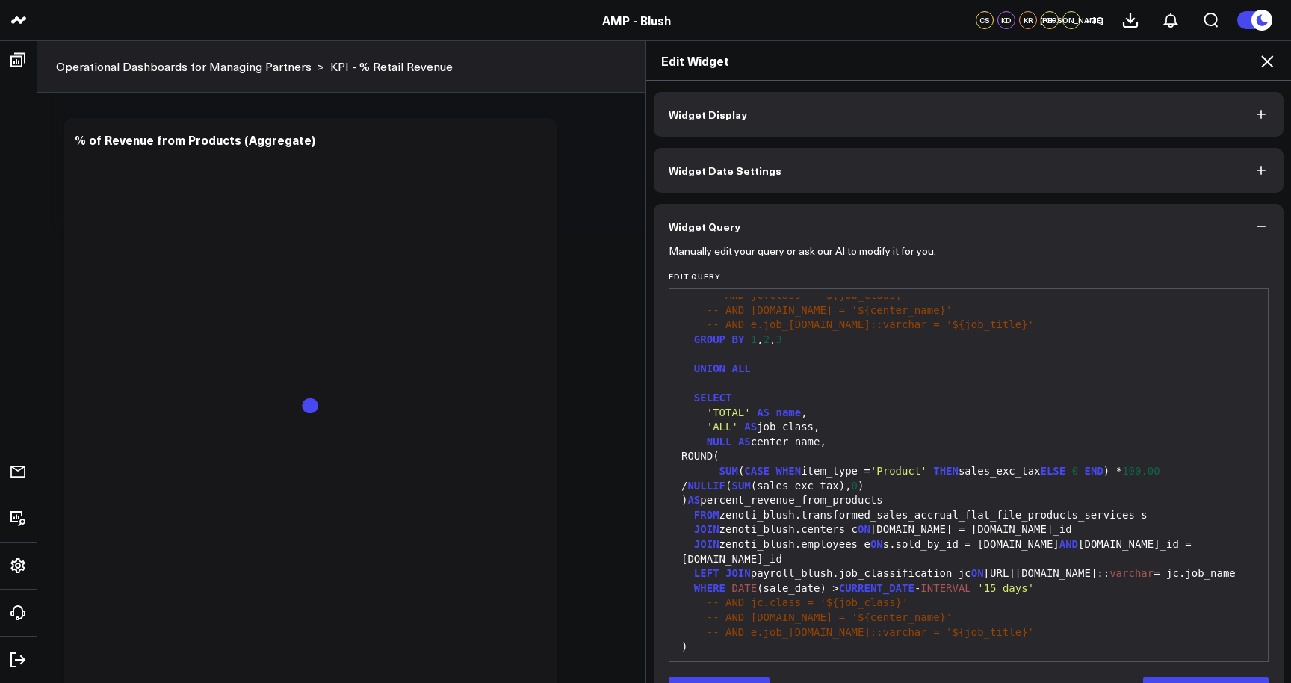
scroll to position [1, 0]
click at [867, 595] on span "-- AND jc.class = '${job_class}'" at bounding box center [808, 601] width 202 height 12
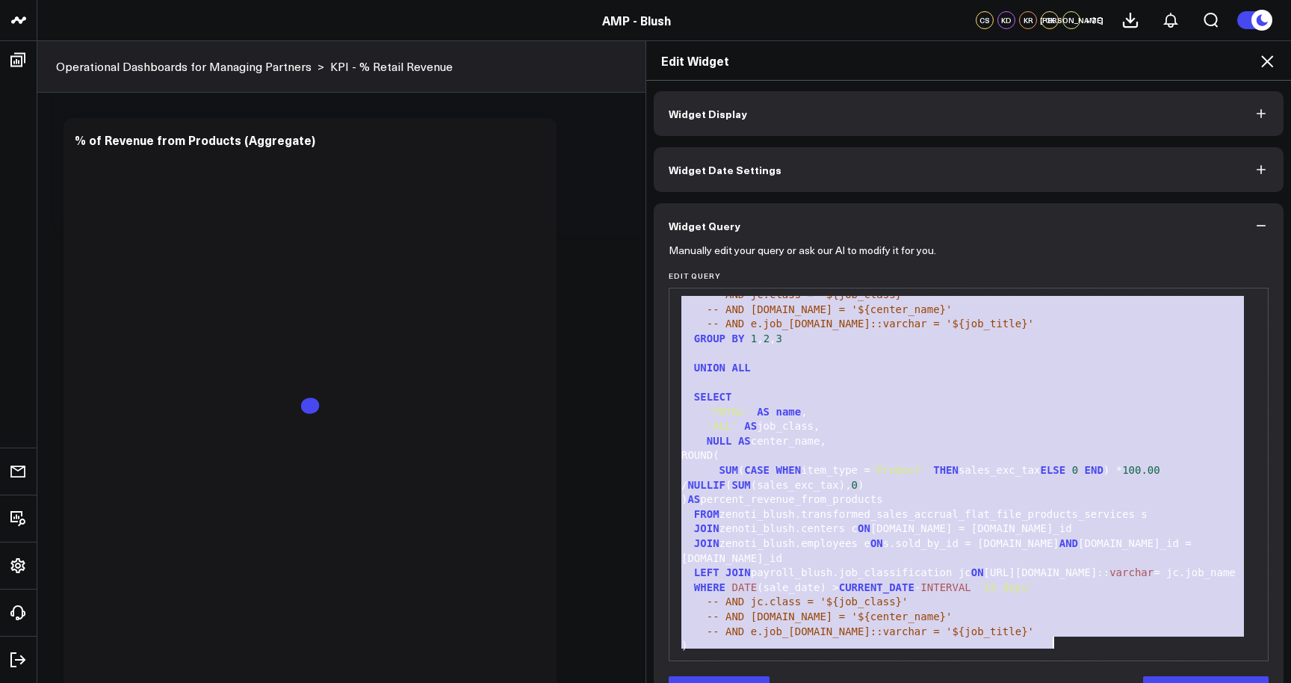
copy div "WITH data AS ( SELECT [URL][DOMAIN_NAME]:: varchar || ' - ' || [URL][DOMAIN_NAM…"
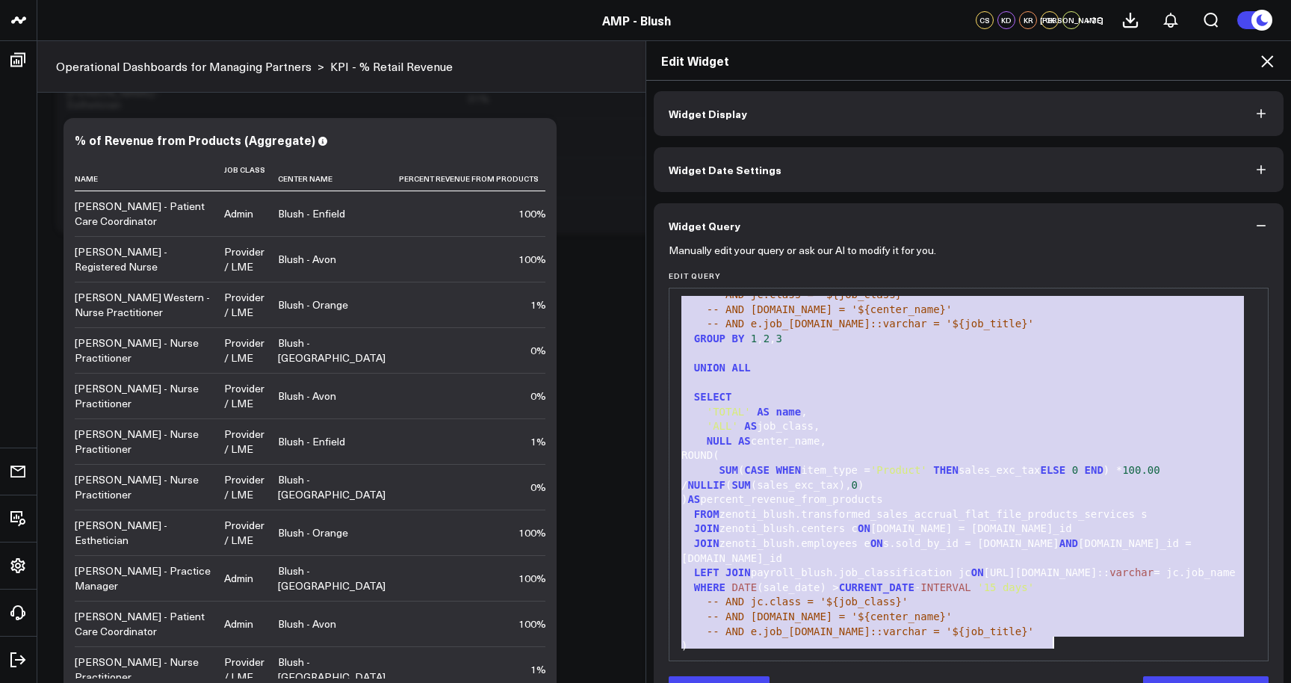
click at [1267, 61] on icon at bounding box center [1267, 61] width 12 height 12
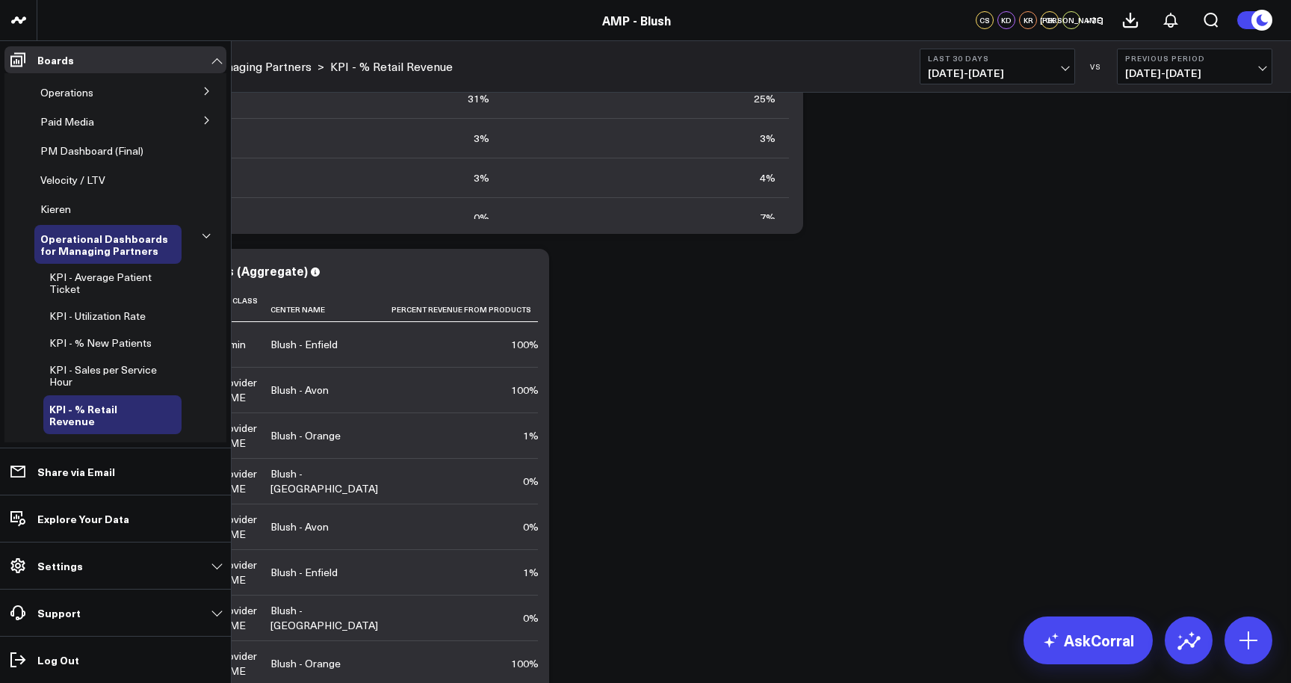
scroll to position [74, 0]
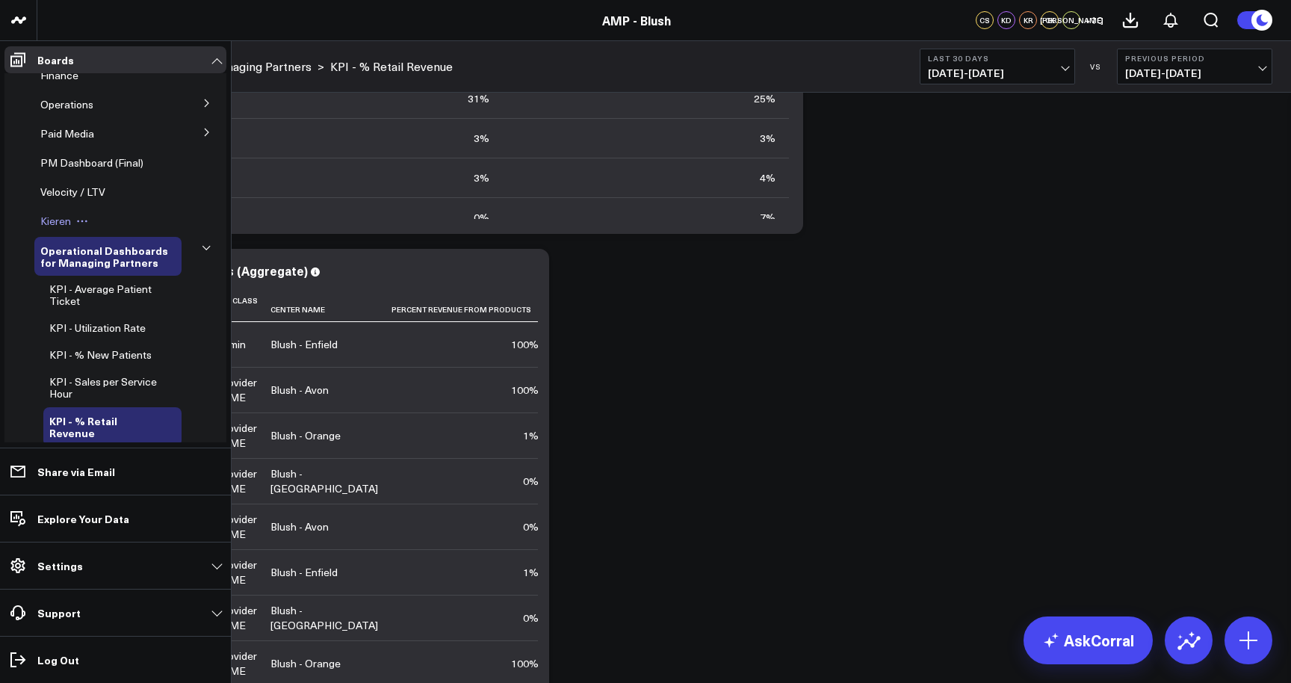
click at [52, 218] on span "Kieren" at bounding box center [55, 221] width 31 height 14
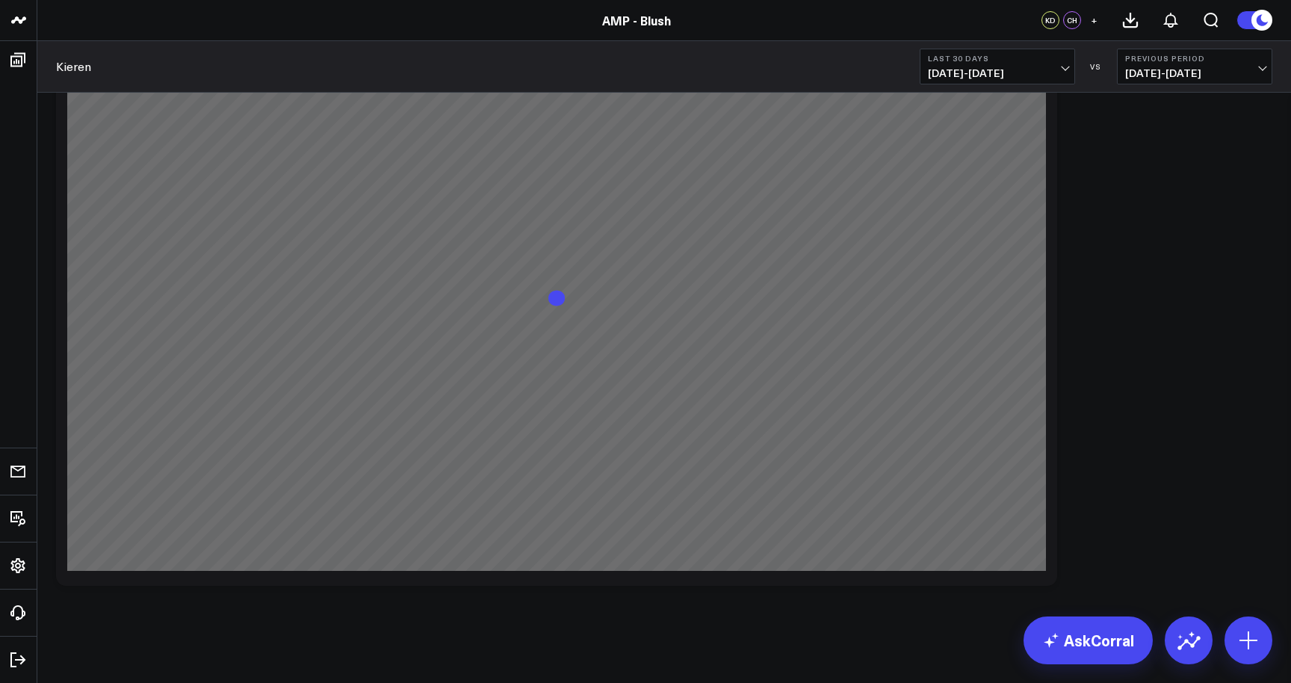
scroll to position [101, 0]
click at [1246, 642] on icon at bounding box center [1249, 640] width 24 height 24
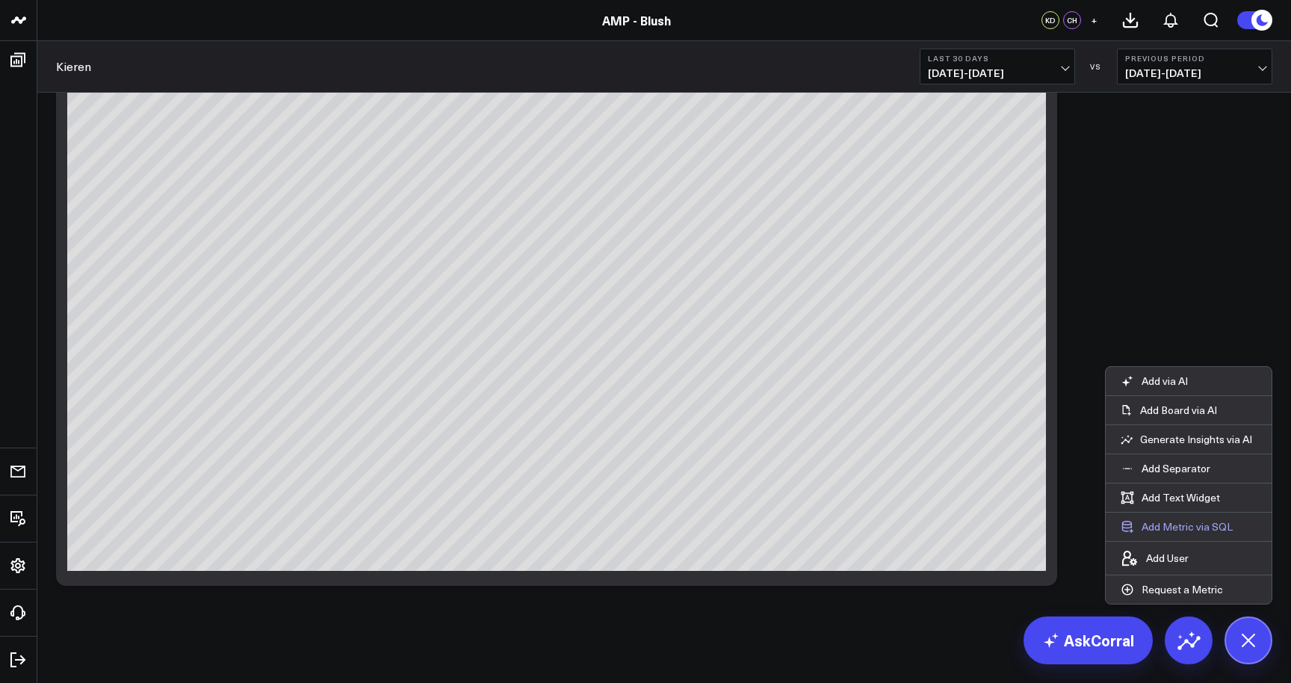
click at [1180, 528] on button "Add Metric via SQL" at bounding box center [1177, 527] width 142 height 28
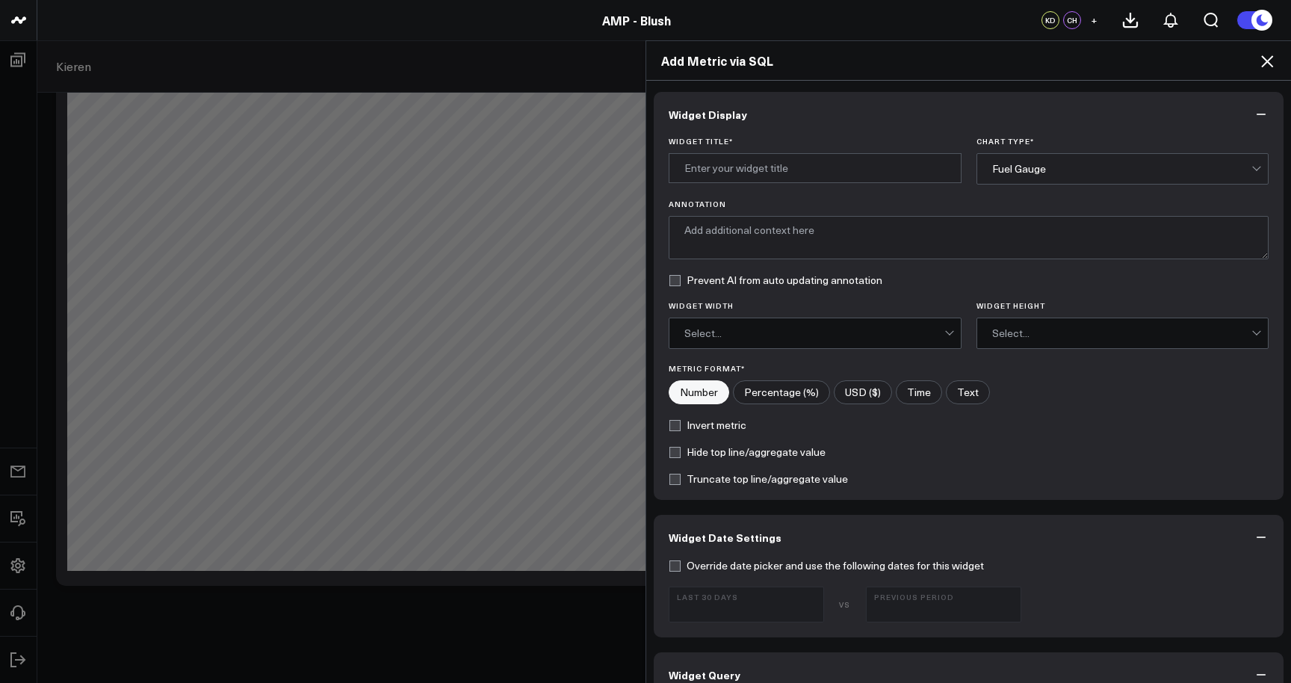
scroll to position [0, 0]
click at [1091, 163] on div "Fuel Gauge" at bounding box center [1122, 169] width 260 height 12
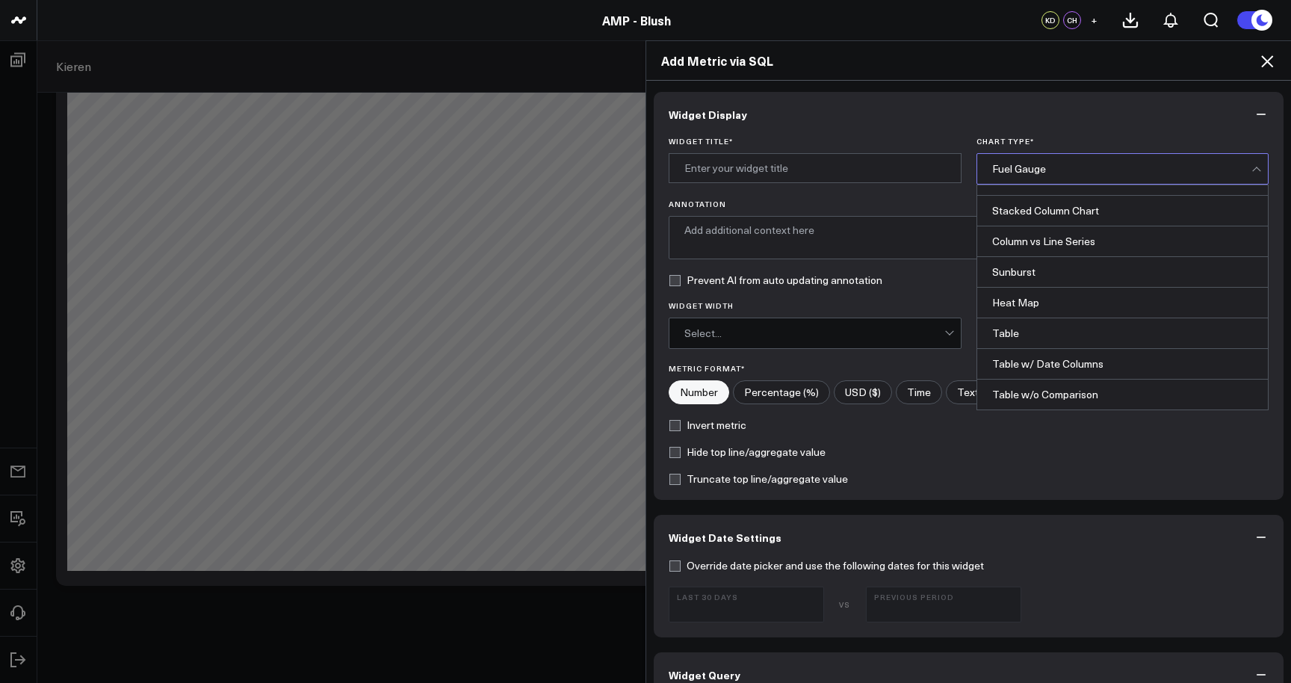
scroll to position [602, 0]
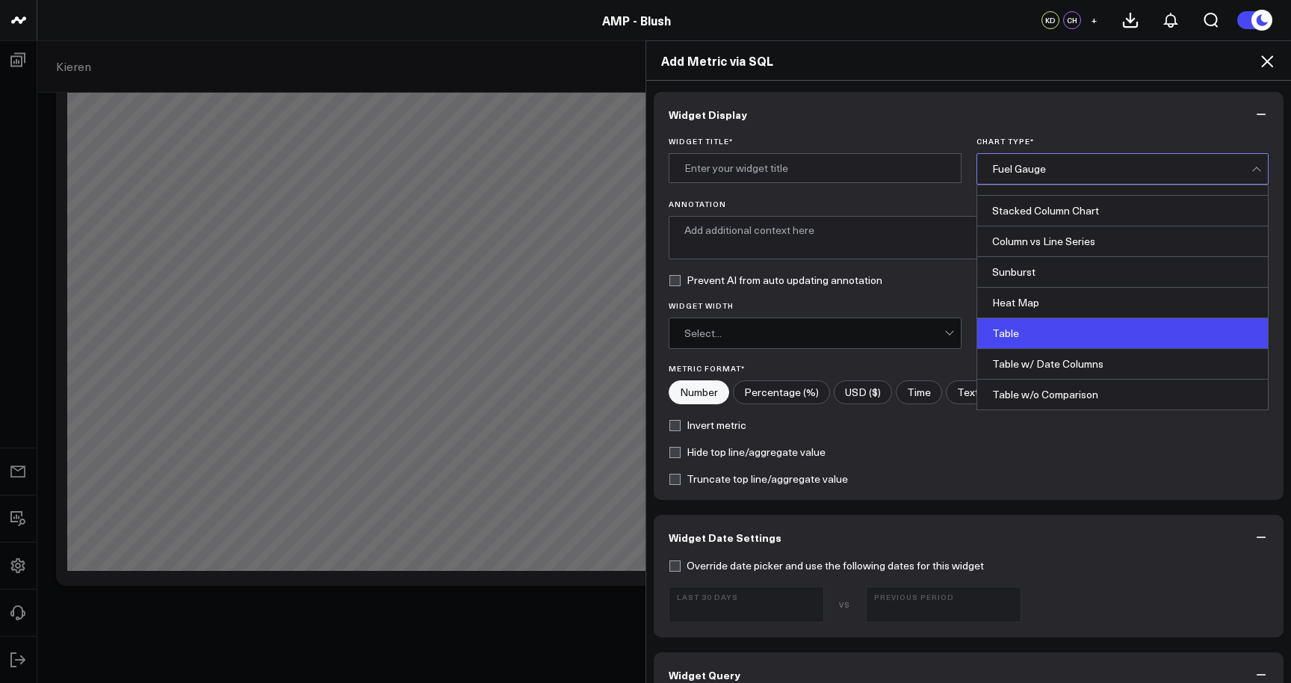
click at [1073, 335] on div "Table" at bounding box center [1122, 333] width 291 height 31
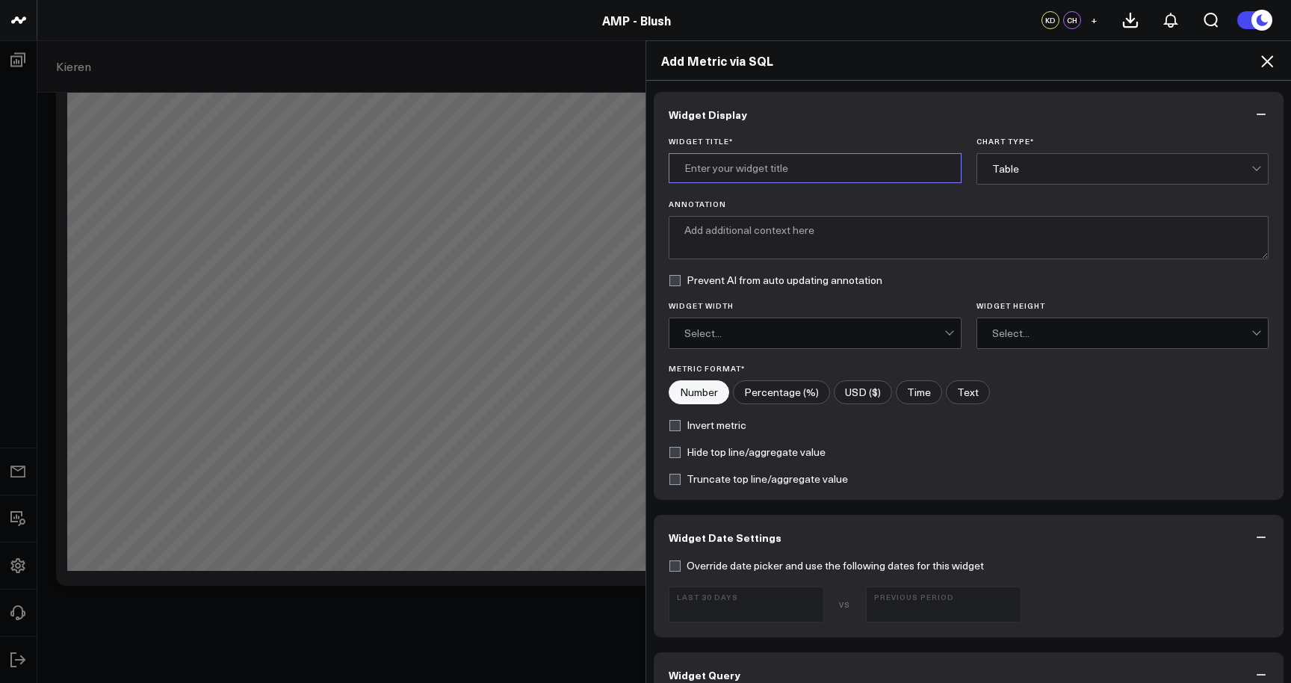
click at [858, 162] on input "Widget Title *" at bounding box center [815, 168] width 293 height 30
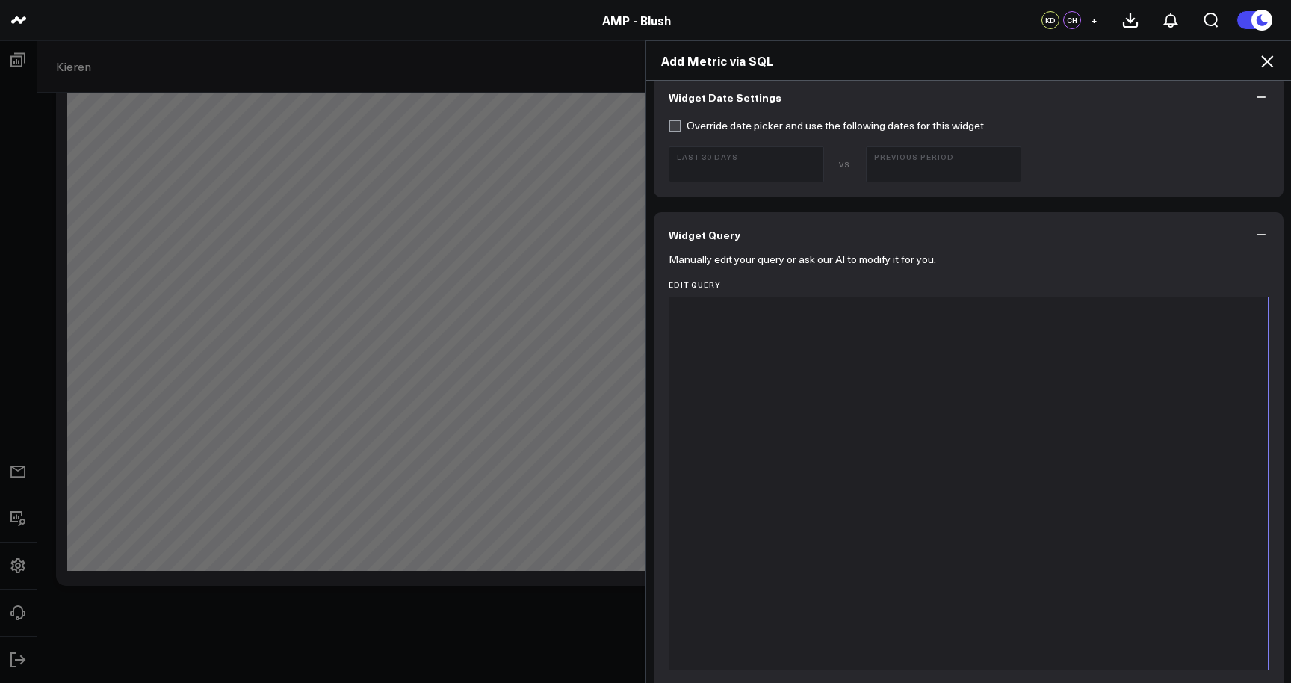
scroll to position [468, 0]
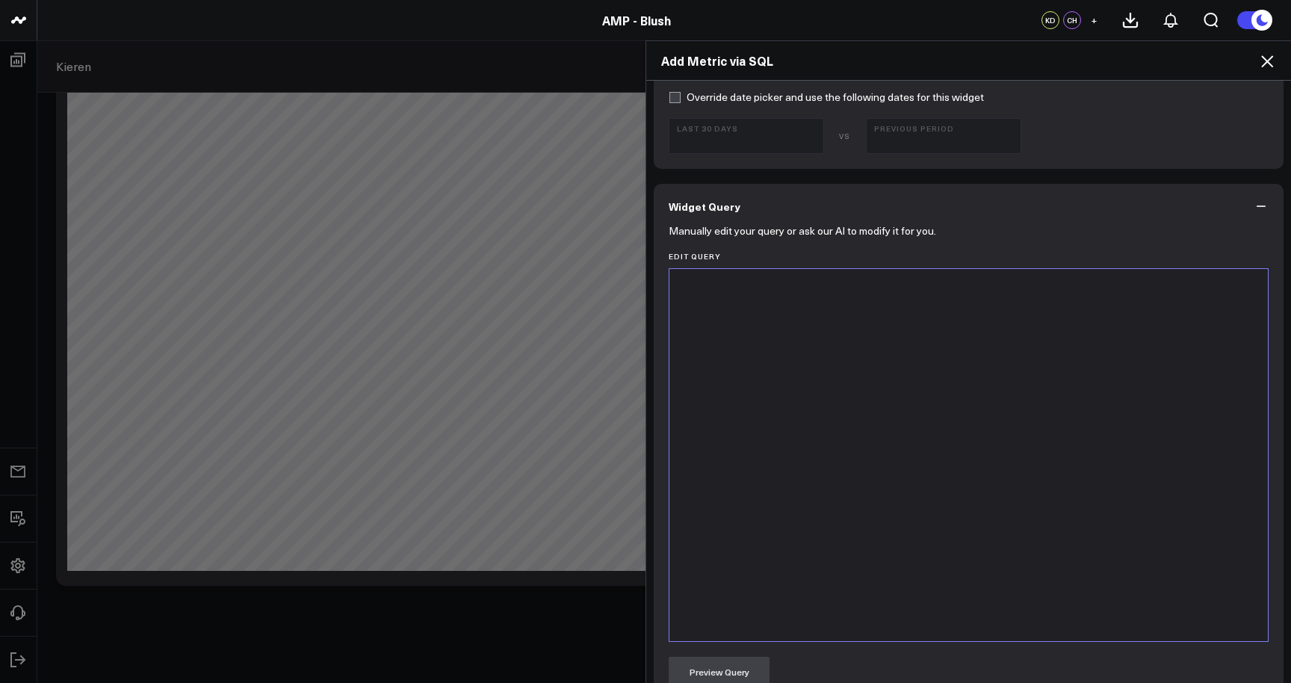
type input "Provider Scorecard"
click at [1049, 379] on div at bounding box center [969, 454] width 584 height 357
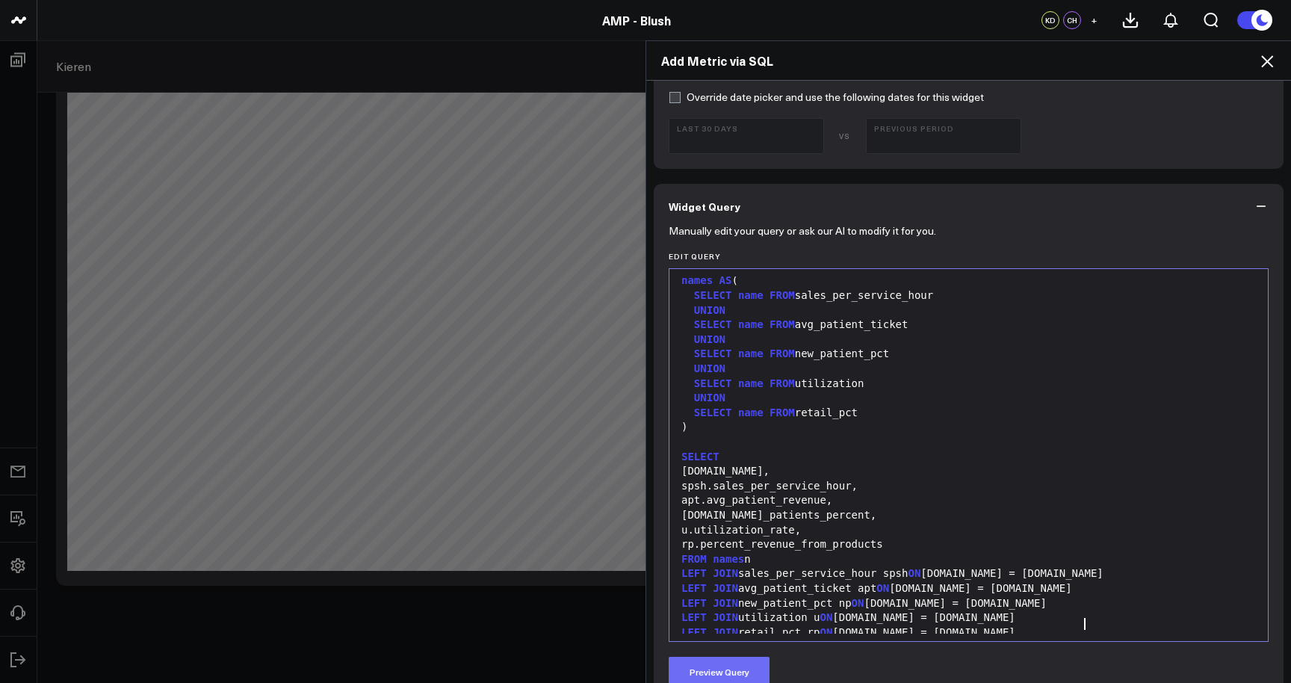
click at [744, 671] on button "Preview Query" at bounding box center [719, 672] width 101 height 30
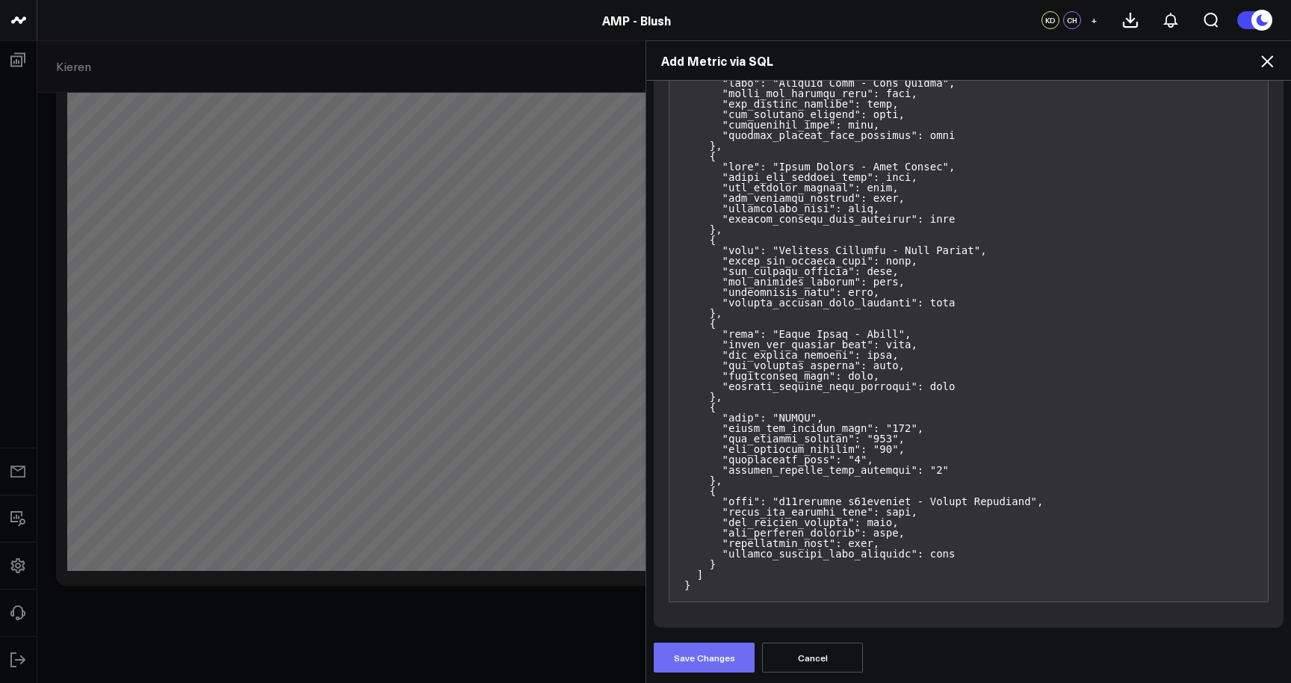
scroll to position [7705, 0]
click at [725, 660] on button "Save Changes" at bounding box center [704, 658] width 101 height 30
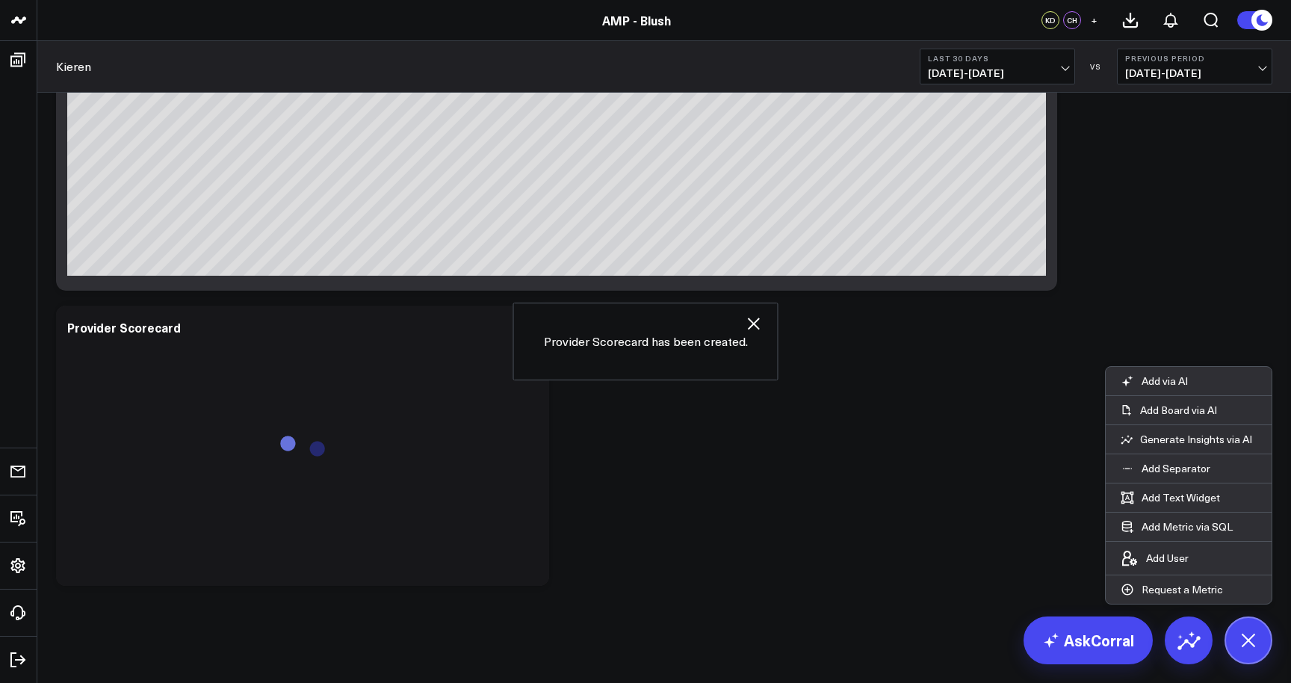
scroll to position [396, 0]
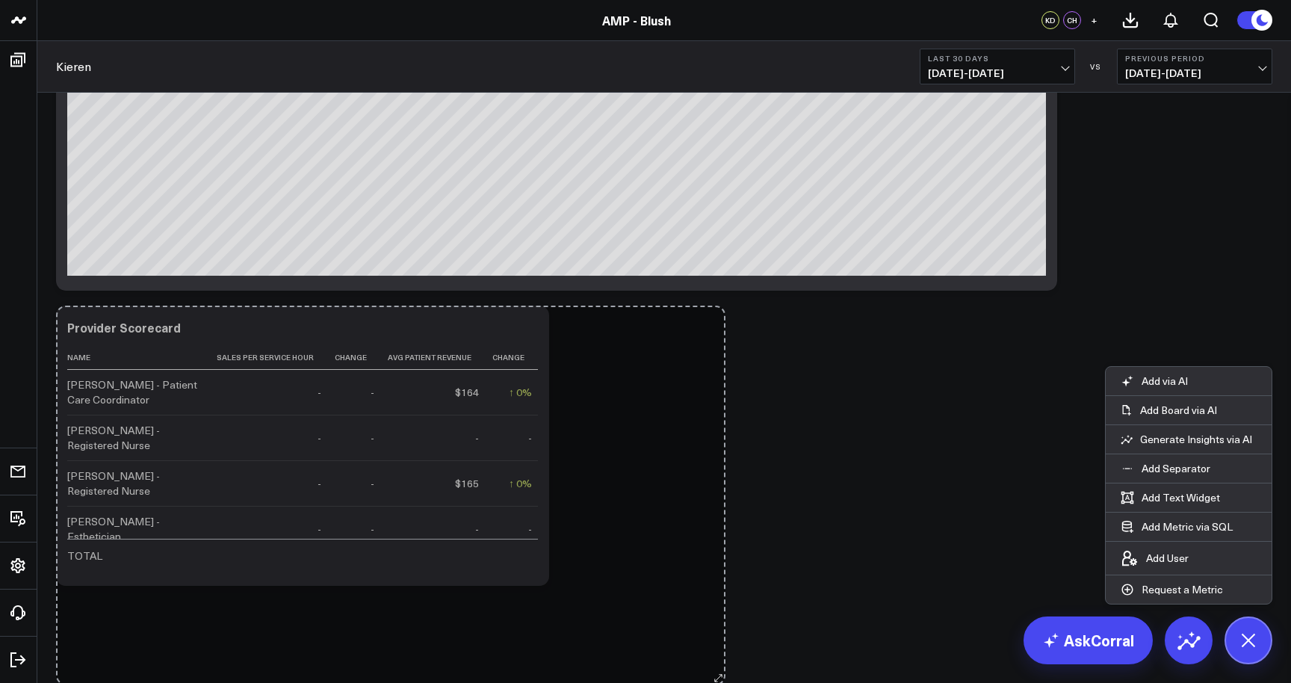
drag, startPoint x: 544, startPoint y: 579, endPoint x: 723, endPoint y: 681, distance: 206.5
click at [723, 681] on div "Modify via AI Copy link to widget Ask support Remove Create linked copy Executi…" at bounding box center [664, 190] width 1254 height 986
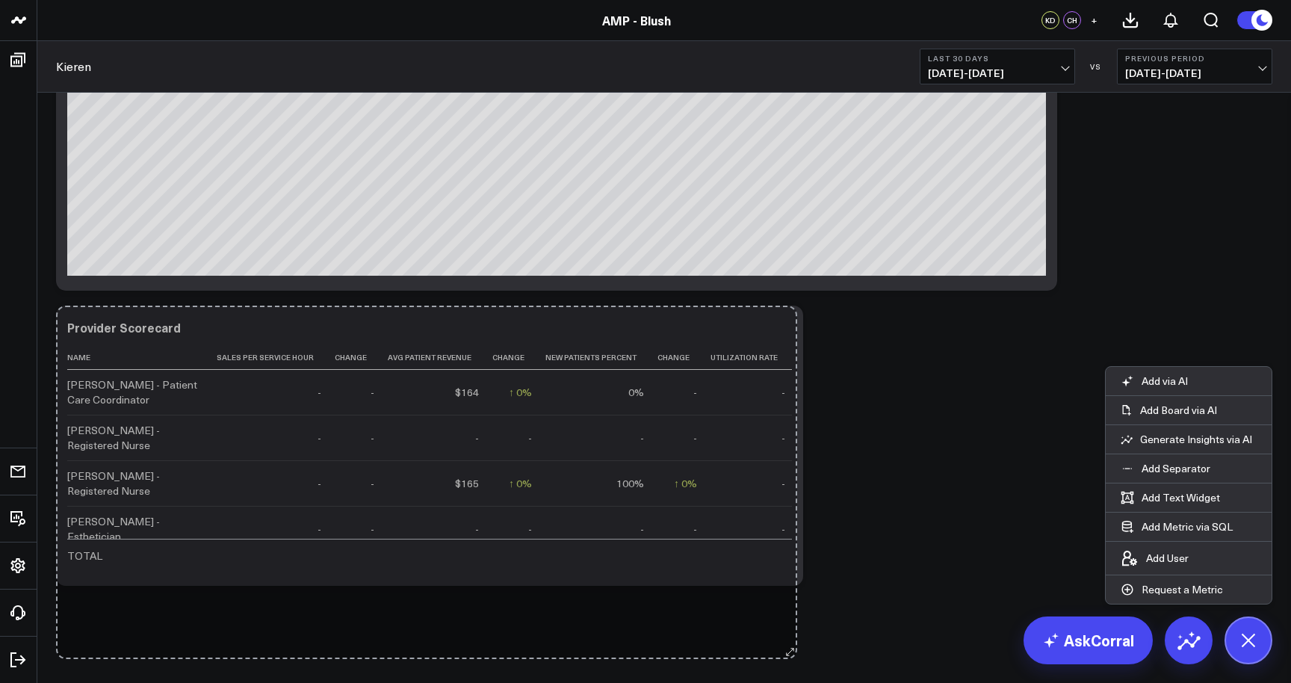
drag, startPoint x: 791, startPoint y: 580, endPoint x: 784, endPoint y: 678, distance: 98.9
click at [784, 678] on div "Modify via AI Copy link to widget Ask support Remove Create linked copy Executi…" at bounding box center [664, 190] width 1254 height 986
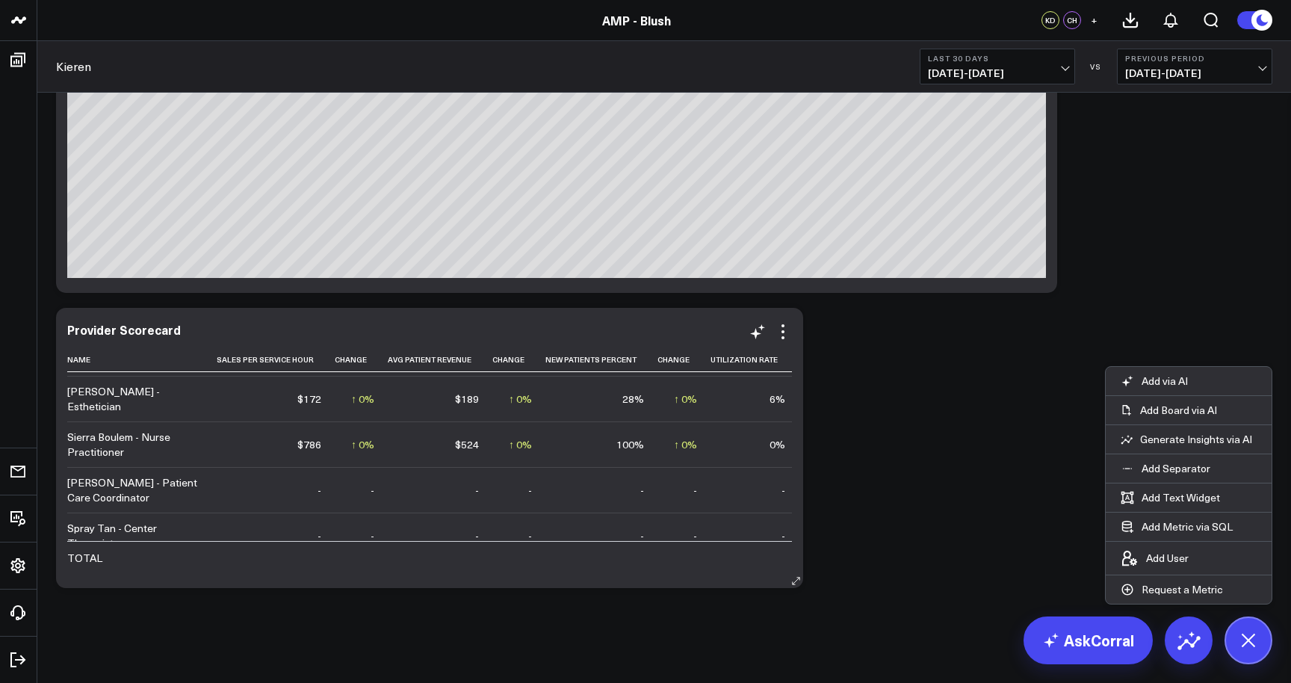
scroll to position [3292, 0]
click at [1066, 647] on link "AskCorral" at bounding box center [1088, 640] width 129 height 48
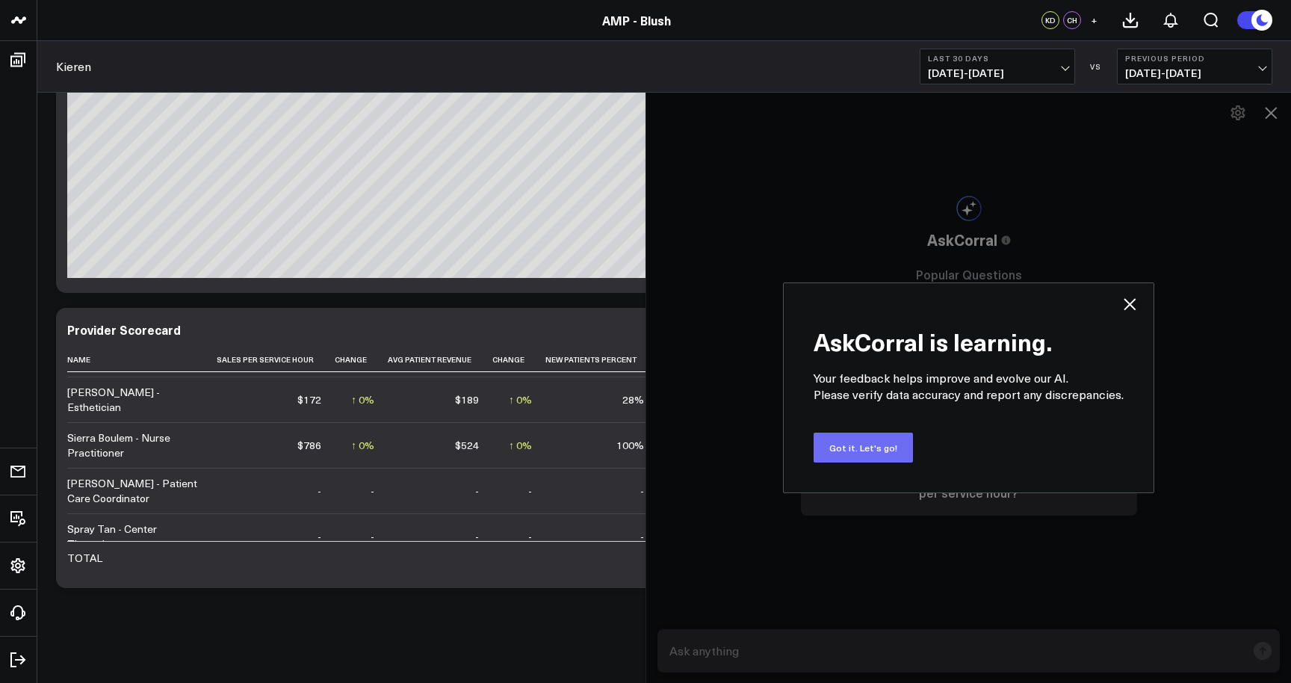
click at [885, 450] on button "Got it. Let's go!" at bounding box center [863, 448] width 99 height 30
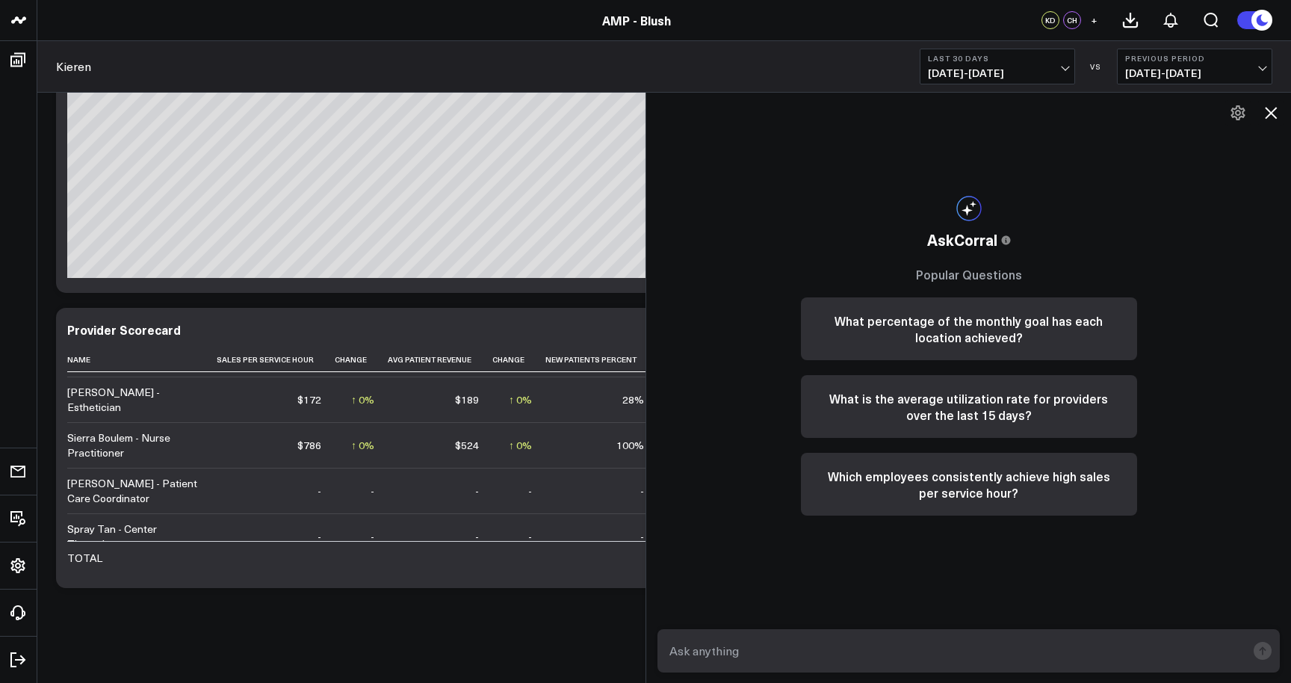
click at [856, 658] on textarea at bounding box center [956, 650] width 581 height 27
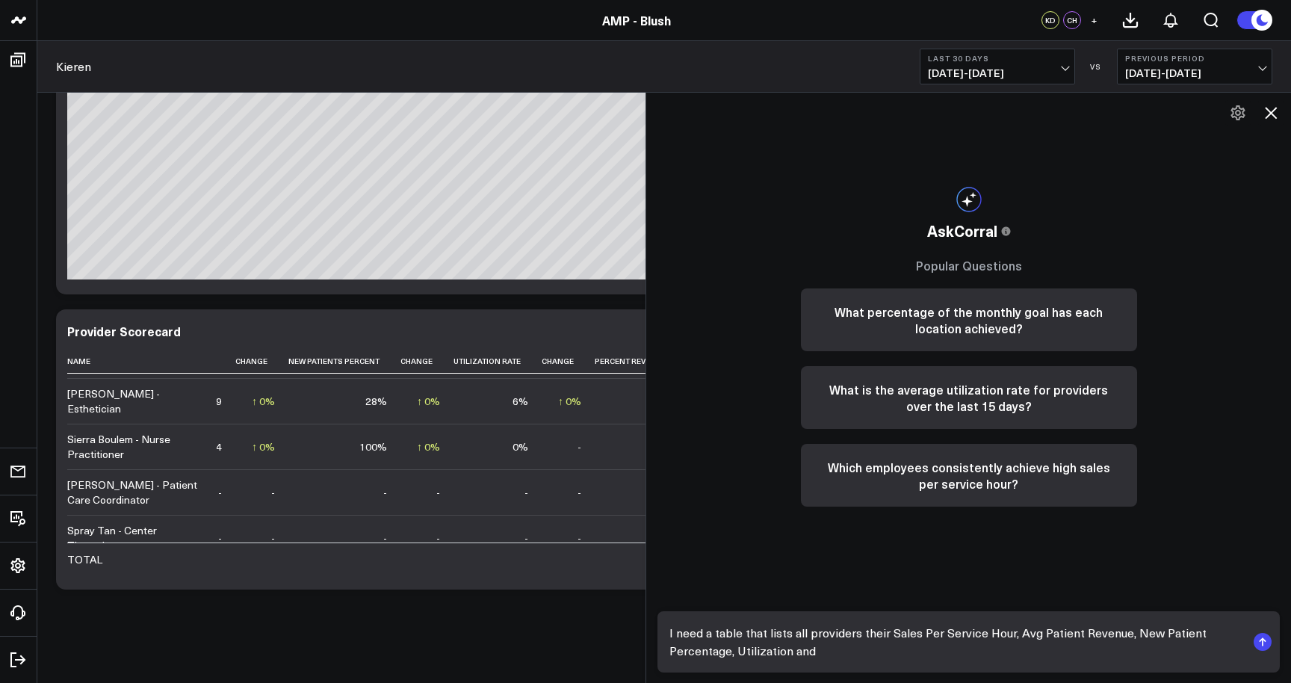
scroll to position [392, 0]
click at [860, 651] on textarea "I need a table that lists all providers their Sales Per Service Hour, Avg Patie…" at bounding box center [956, 641] width 581 height 45
click at [974, 648] on textarea "I need a table that lists all providers their Sales Per Service Hour, Avg Patie…" at bounding box center [956, 641] width 581 height 45
type textarea "I need a table that lists all providers their Sales Per Service Hour, Avg Patie…"
click at [1263, 641] on rect "submit" at bounding box center [1263, 642] width 18 height 18
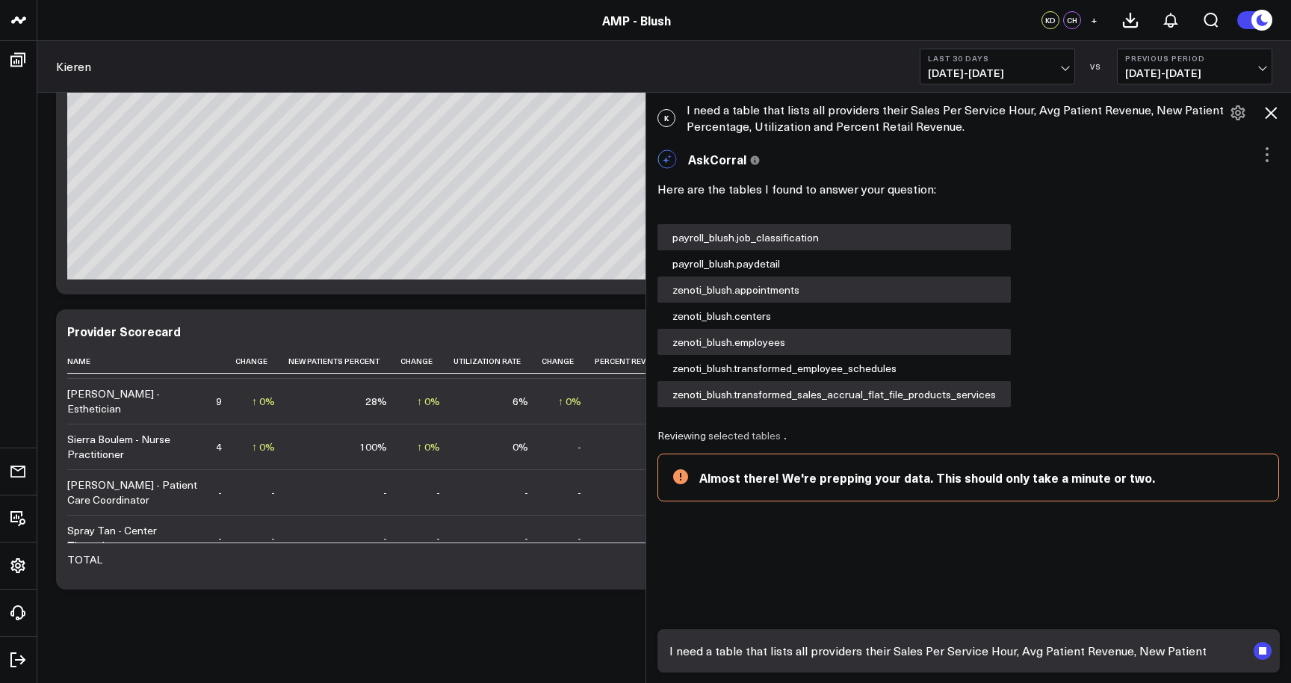
scroll to position [80, 0]
